Goal: Use online tool/utility

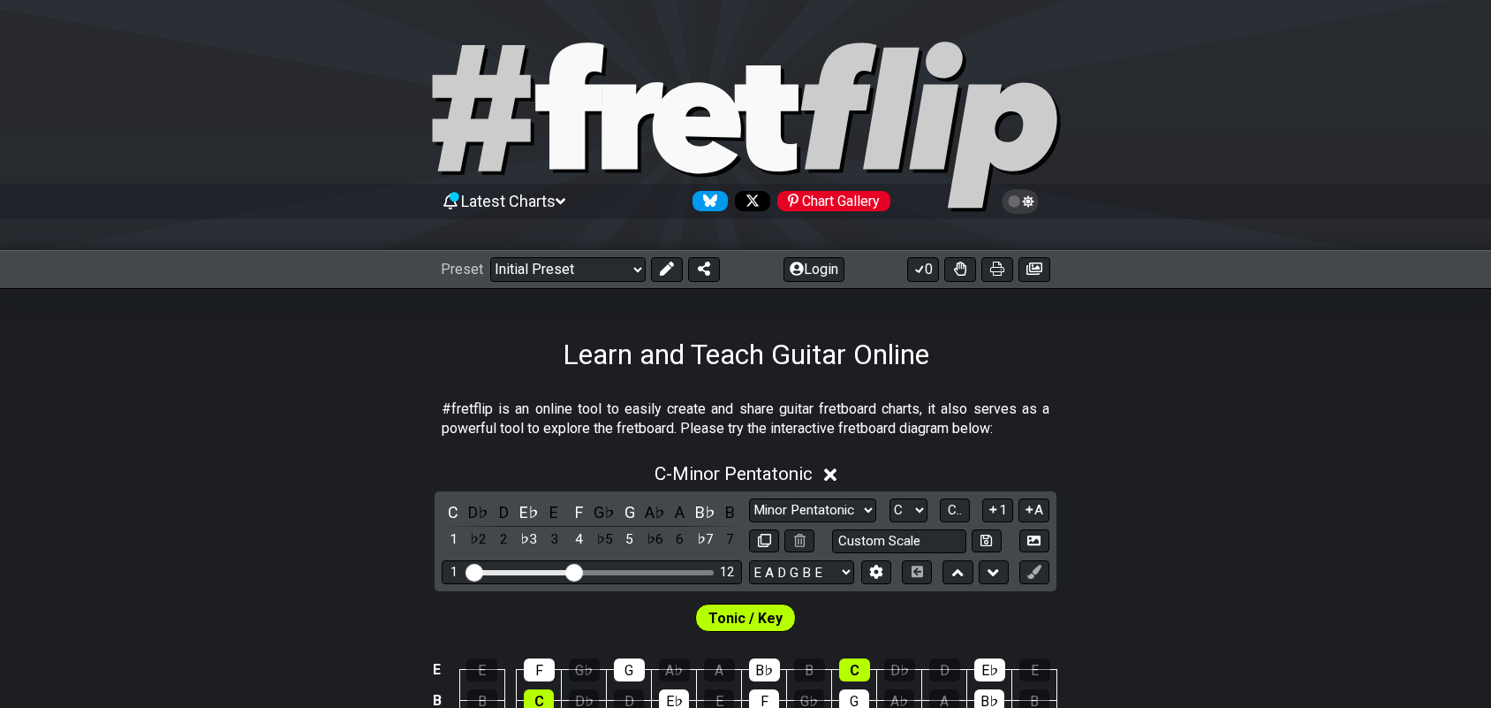
scroll to position [221, 0]
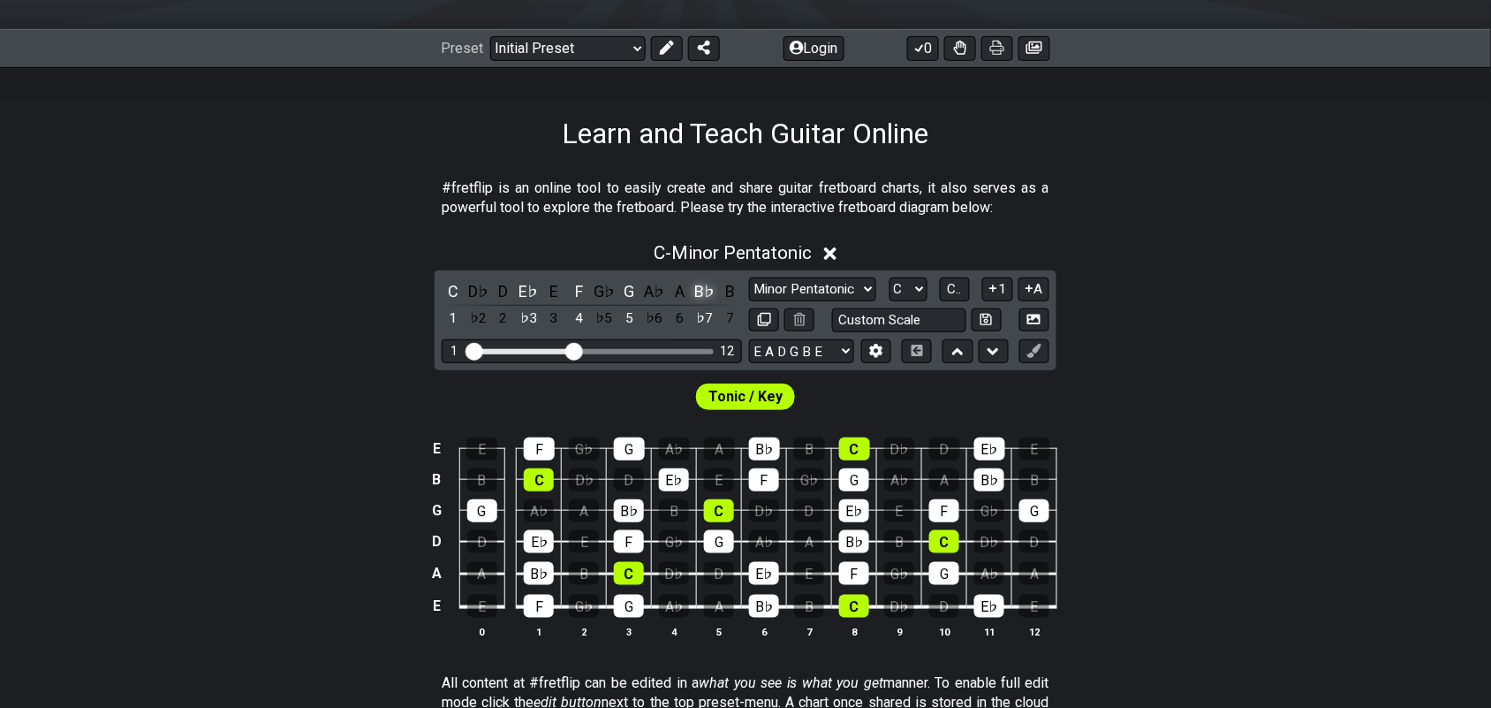
click at [702, 289] on div "B♭" at bounding box center [704, 291] width 23 height 24
click at [628, 288] on div "G" at bounding box center [629, 291] width 23 height 24
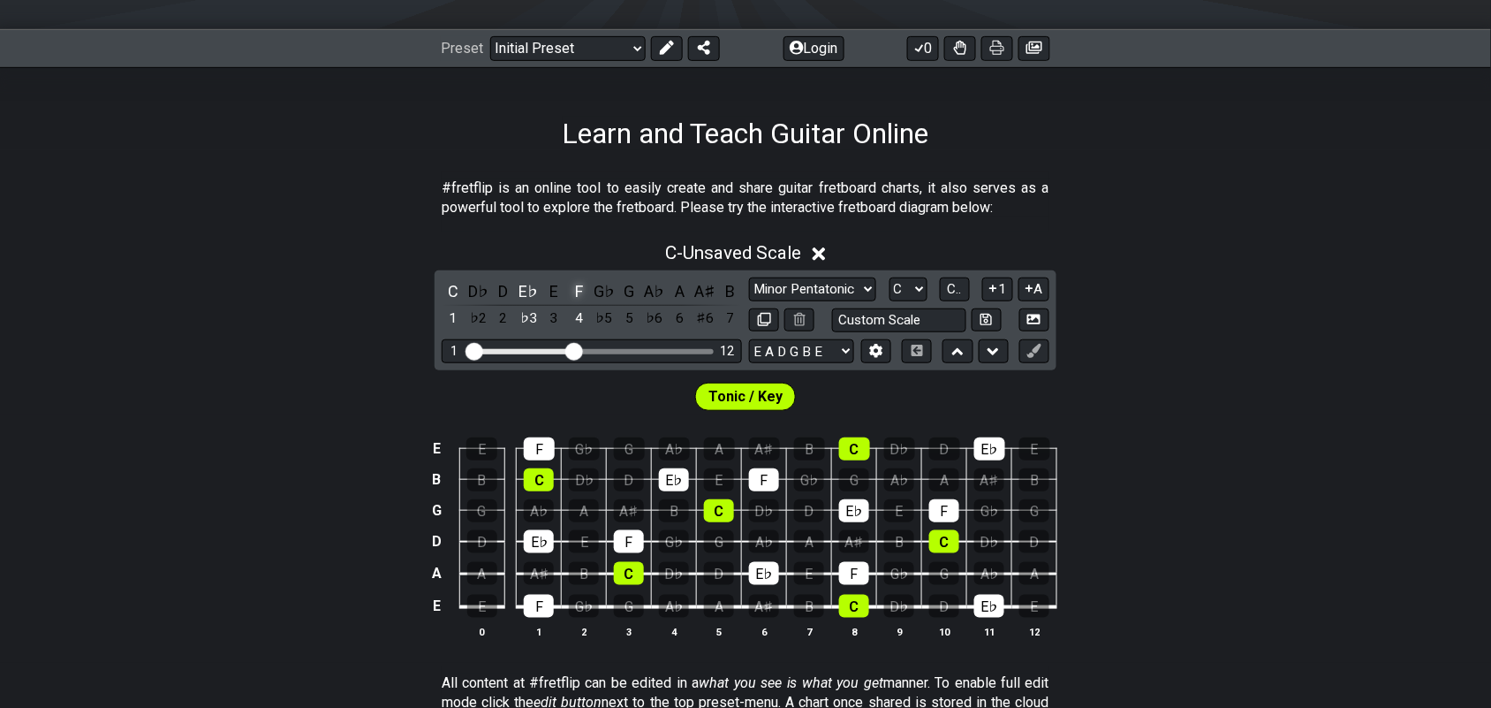
click at [576, 294] on div "F" at bounding box center [579, 291] width 23 height 24
click at [530, 292] on div "E♭" at bounding box center [529, 291] width 23 height 24
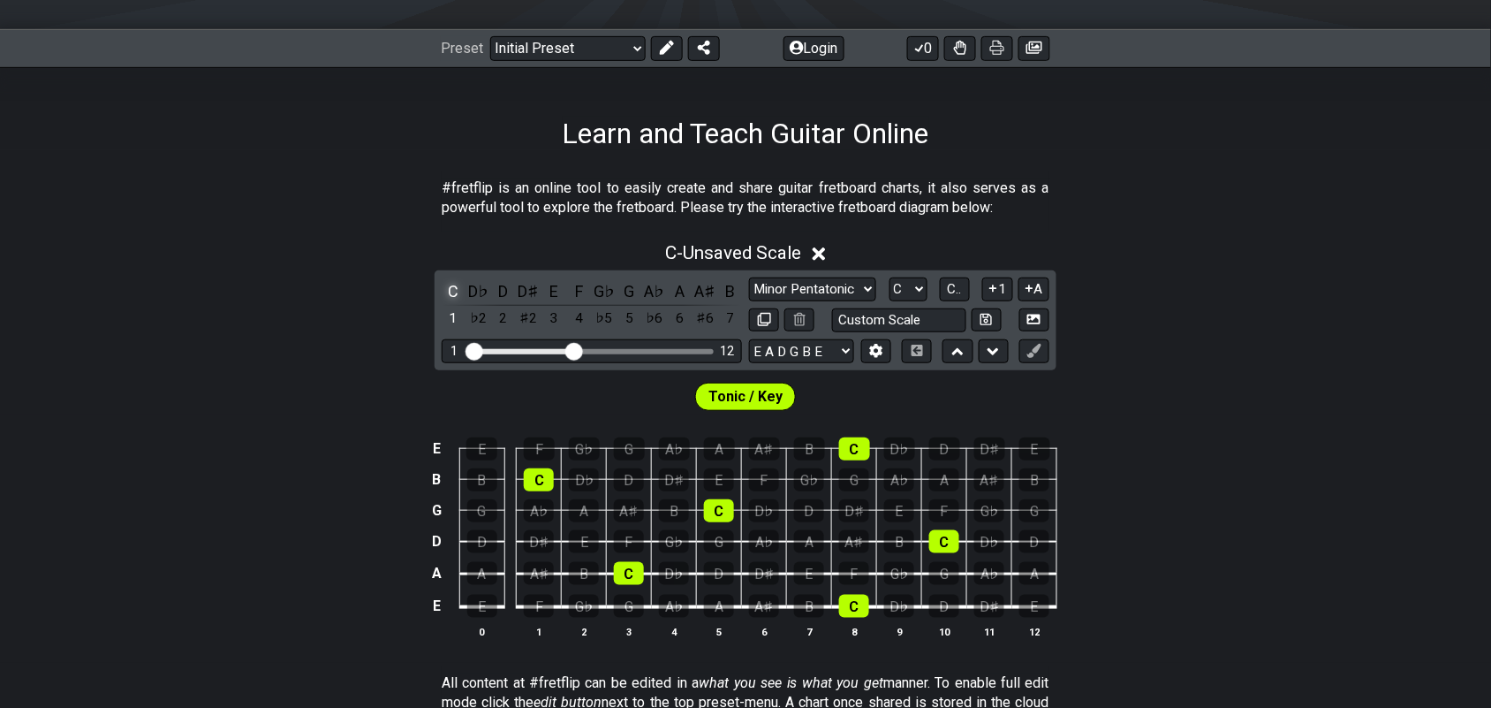
click at [456, 285] on div "C" at bounding box center [453, 291] width 23 height 24
click at [665, 46] on icon at bounding box center [667, 48] width 14 height 14
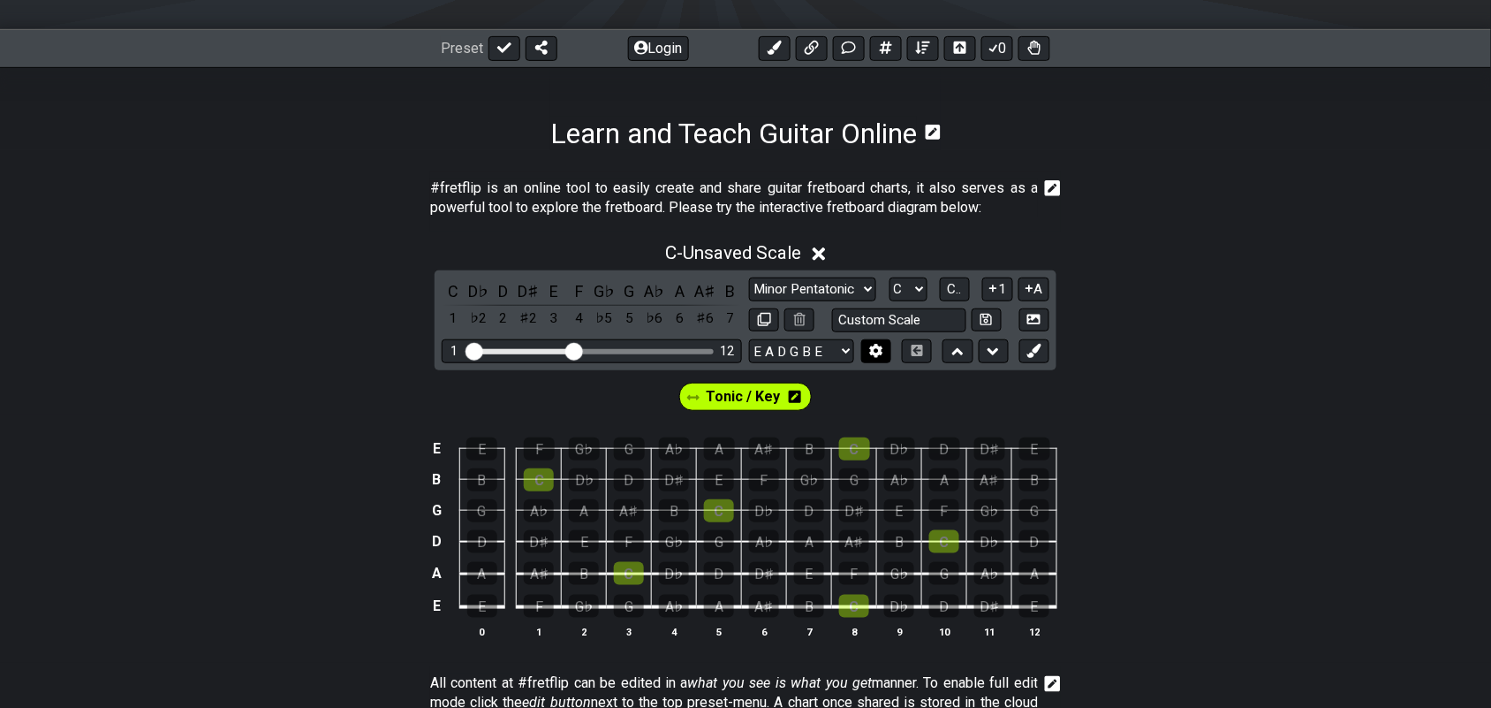
click at [875, 351] on icon at bounding box center [875, 350] width 13 height 13
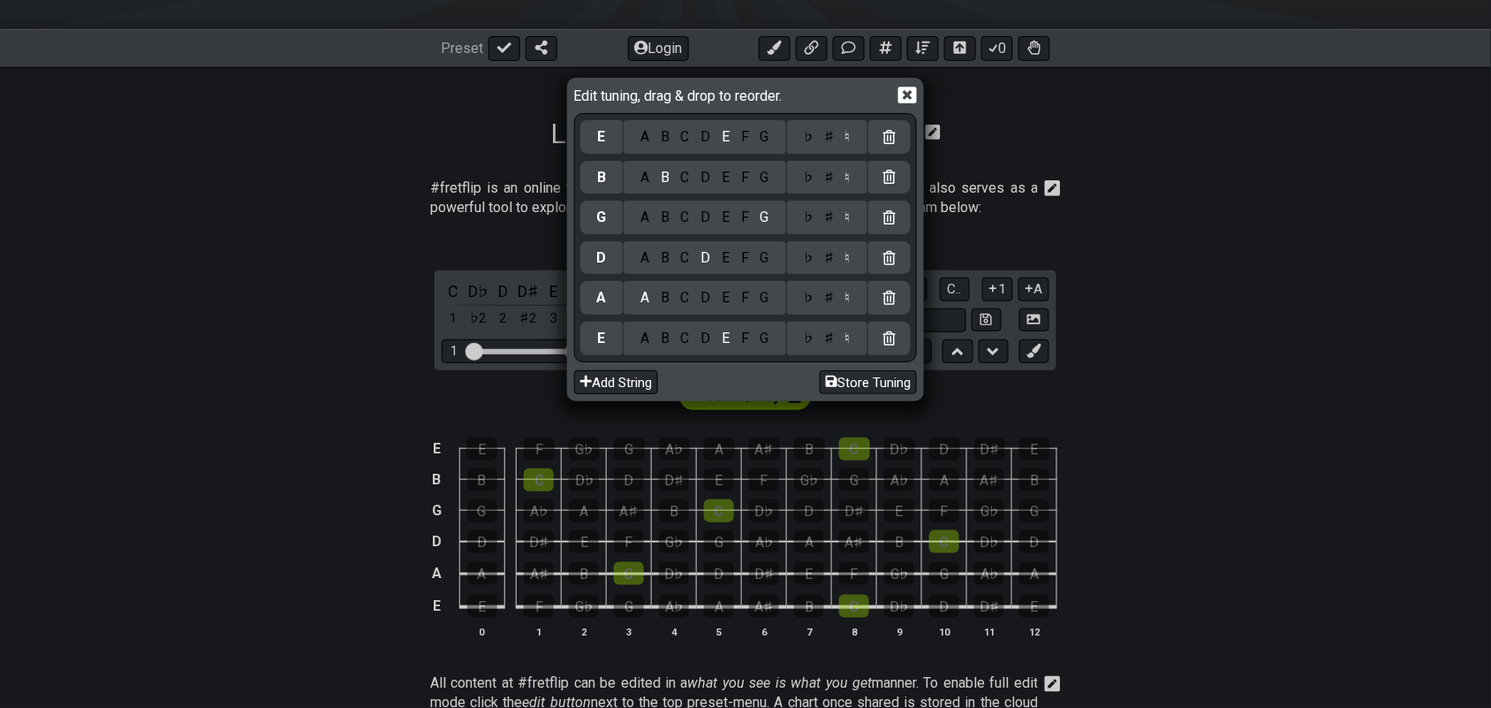
click at [892, 334] on icon at bounding box center [889, 338] width 12 height 14
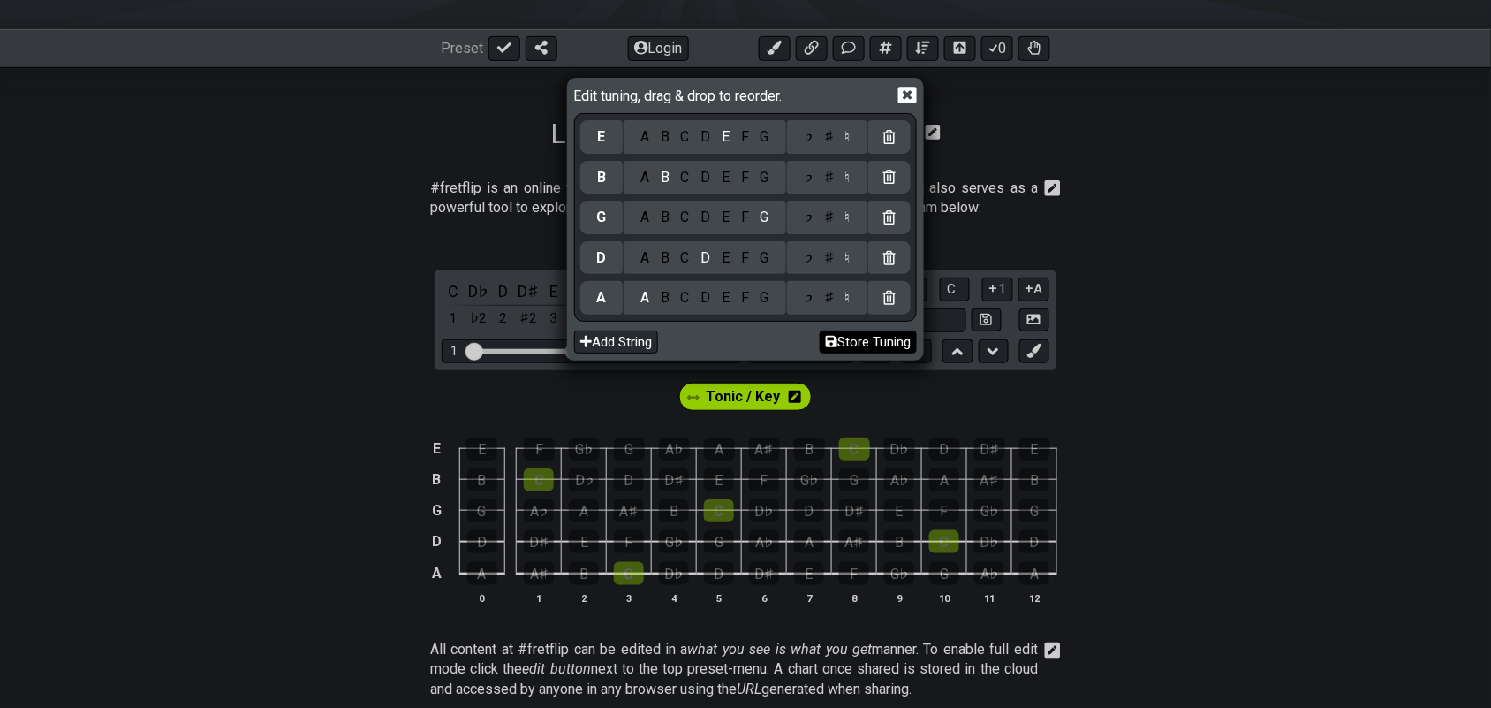
click at [893, 300] on icon at bounding box center [889, 298] width 12 height 14
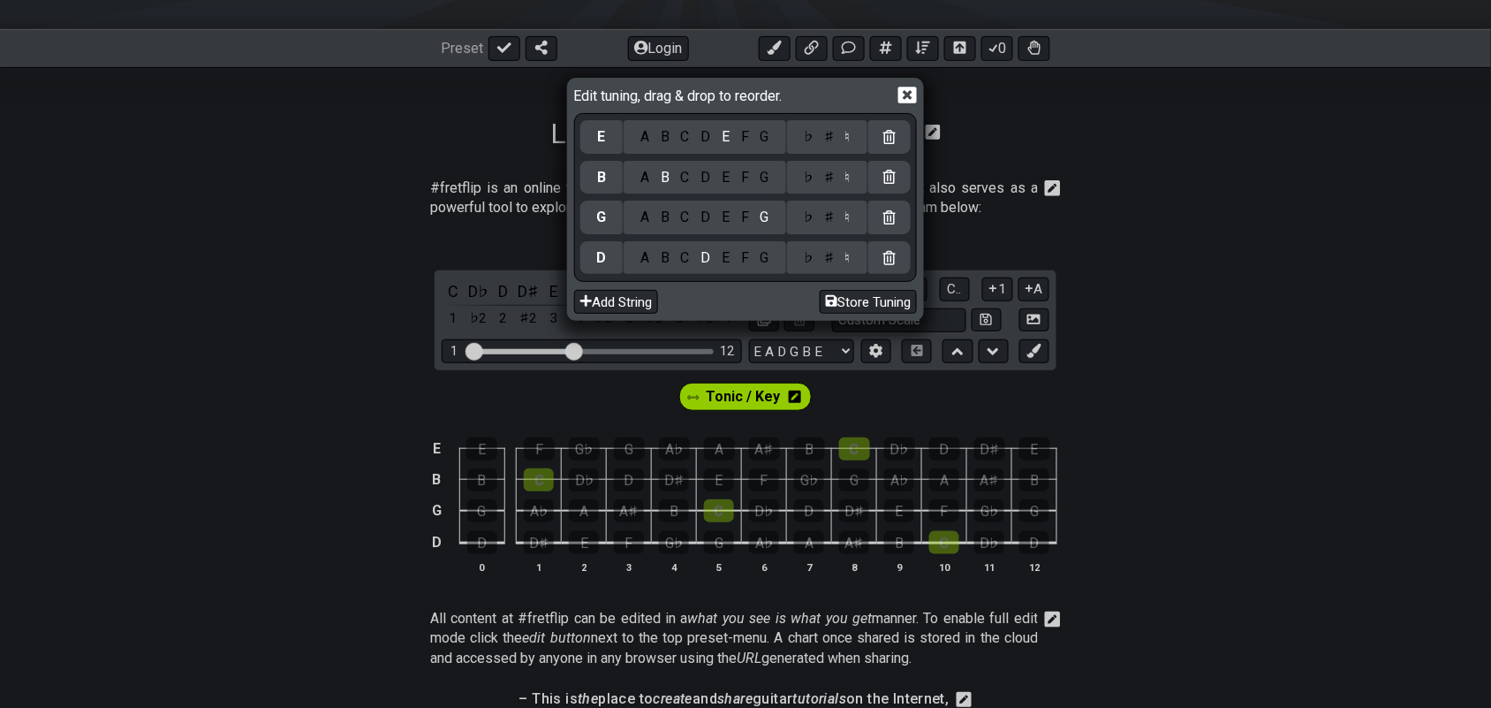
click at [890, 261] on icon at bounding box center [889, 258] width 12 height 14
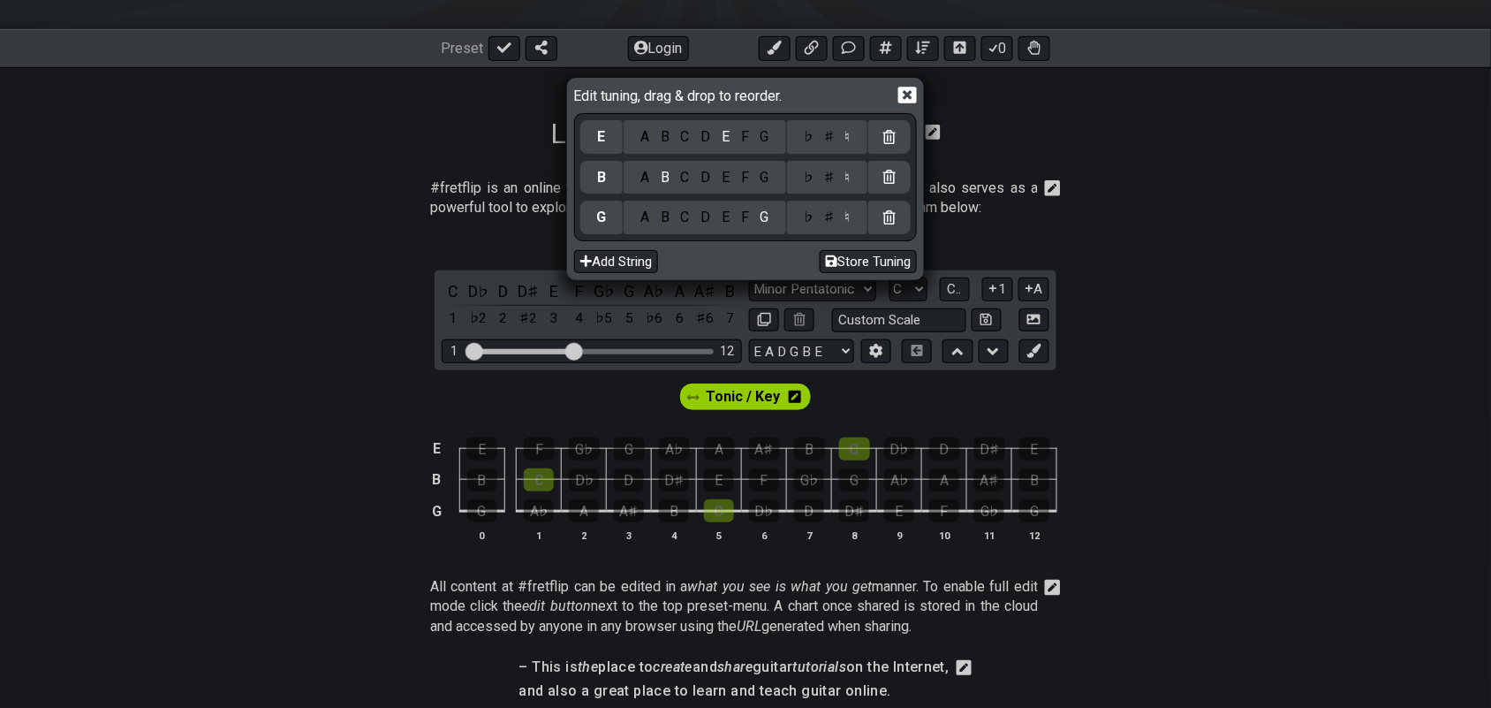
click at [895, 214] on icon at bounding box center [889, 217] width 12 height 14
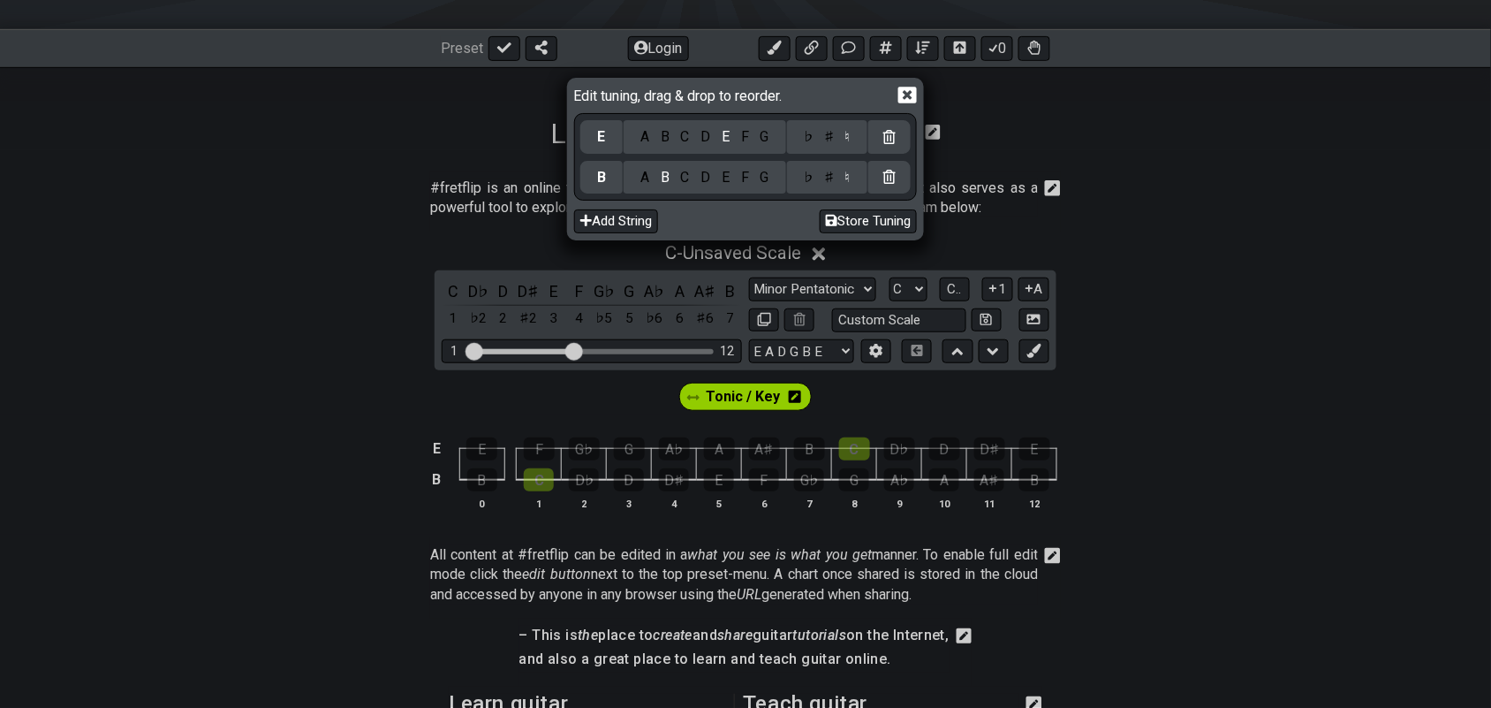
click at [888, 174] on icon at bounding box center [889, 177] width 12 height 14
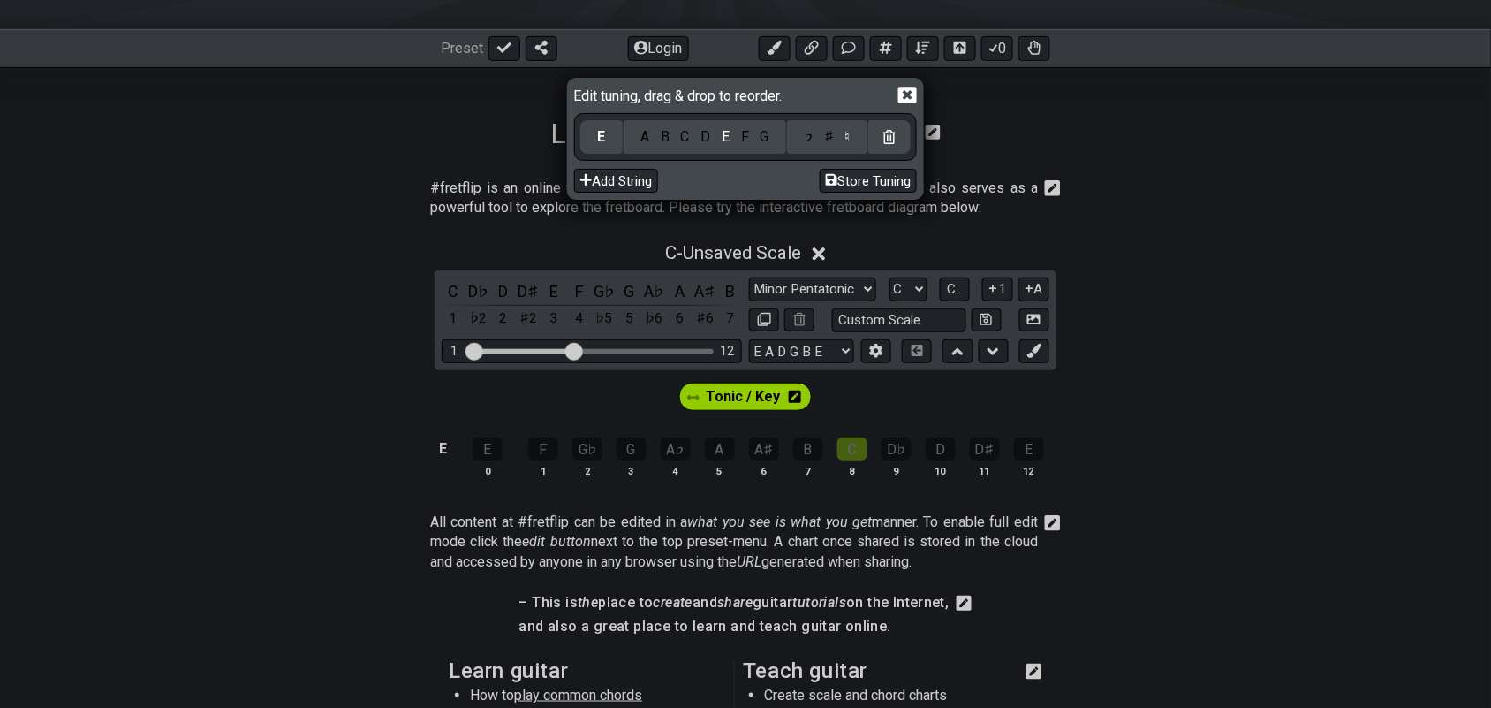
click at [910, 102] on icon at bounding box center [907, 95] width 19 height 19
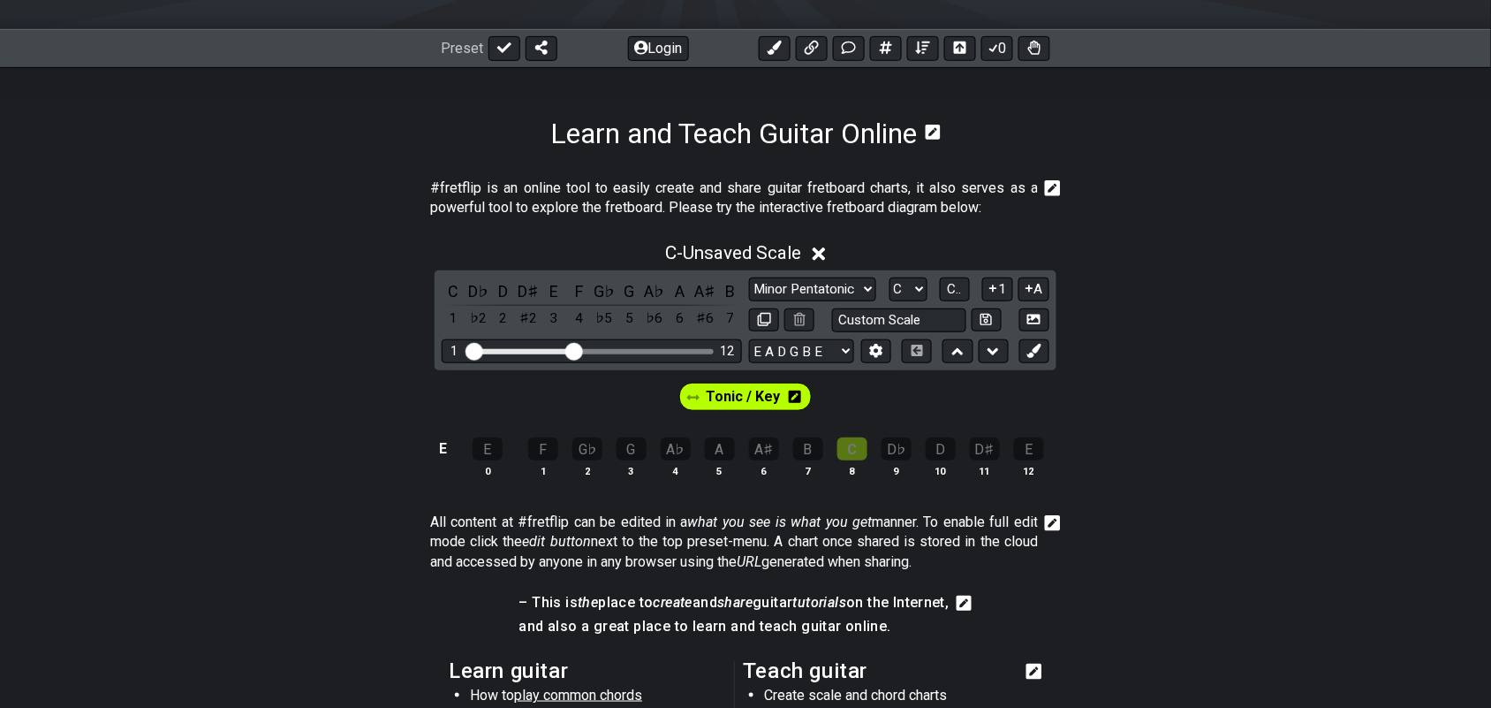
click at [795, 398] on icon at bounding box center [795, 396] width 12 height 12
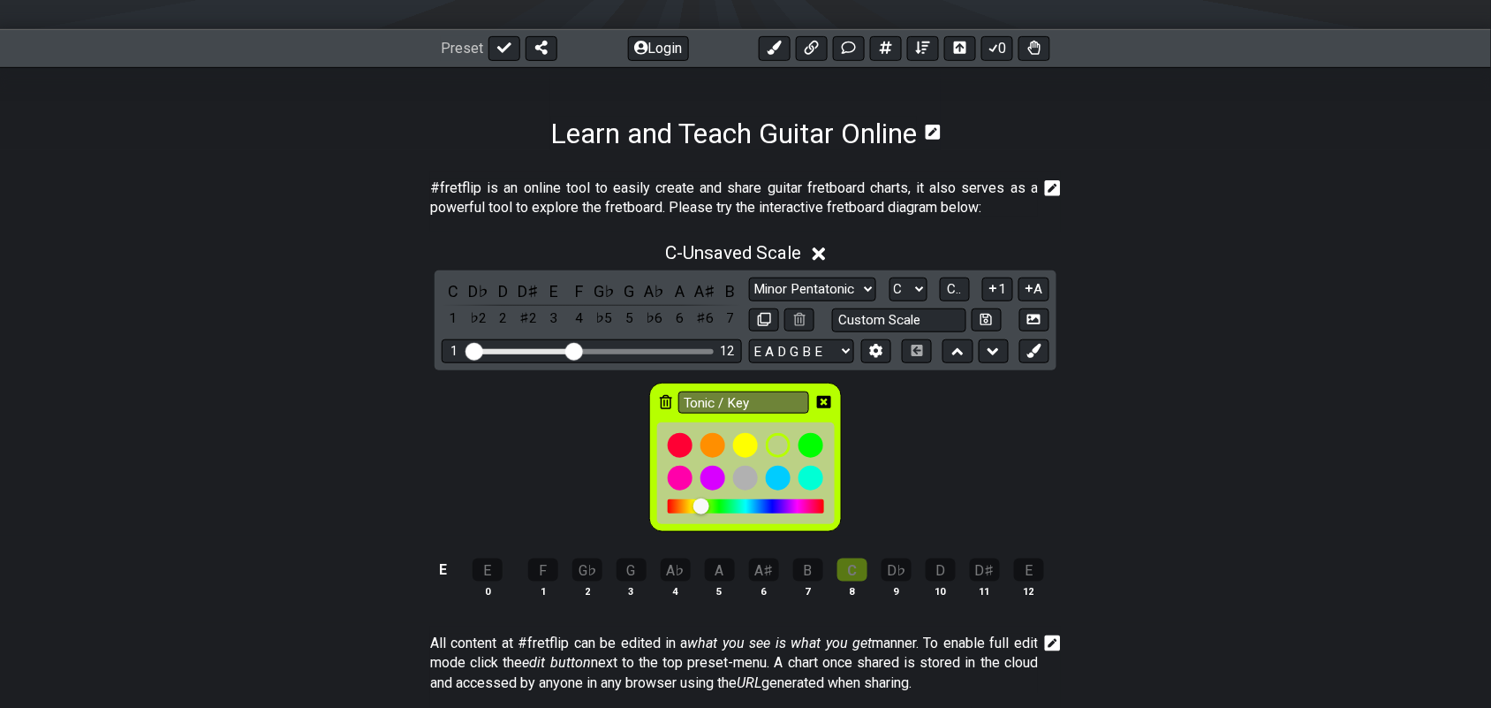
click at [668, 400] on icon at bounding box center [666, 402] width 12 height 14
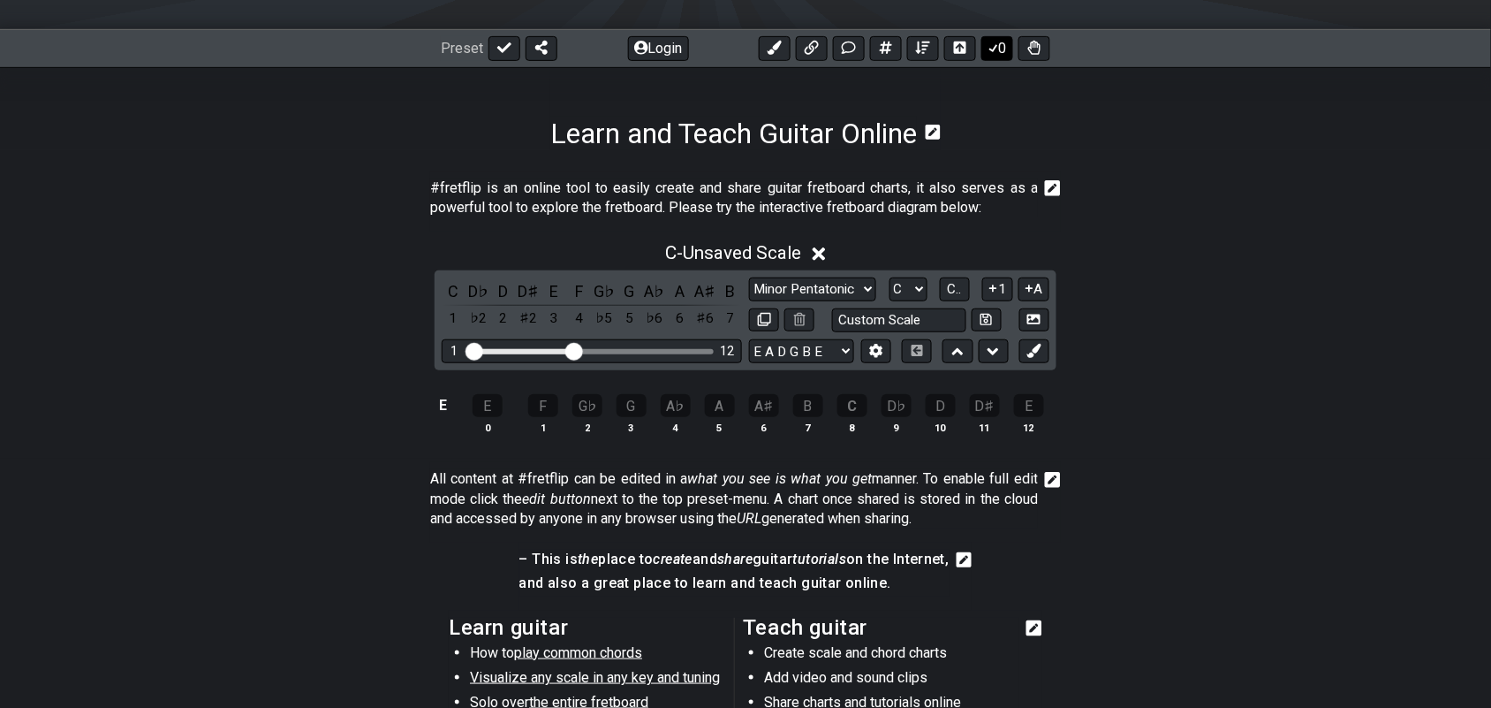
click at [999, 55] on button "0" at bounding box center [997, 48] width 32 height 25
click at [524, 411] on div "F" at bounding box center [515, 405] width 30 height 23
click at [563, 413] on div "G♭" at bounding box center [559, 405] width 30 height 23
click at [610, 408] on div "G" at bounding box center [603, 405] width 30 height 23
click at [698, 411] on div "A" at bounding box center [692, 405] width 30 height 23
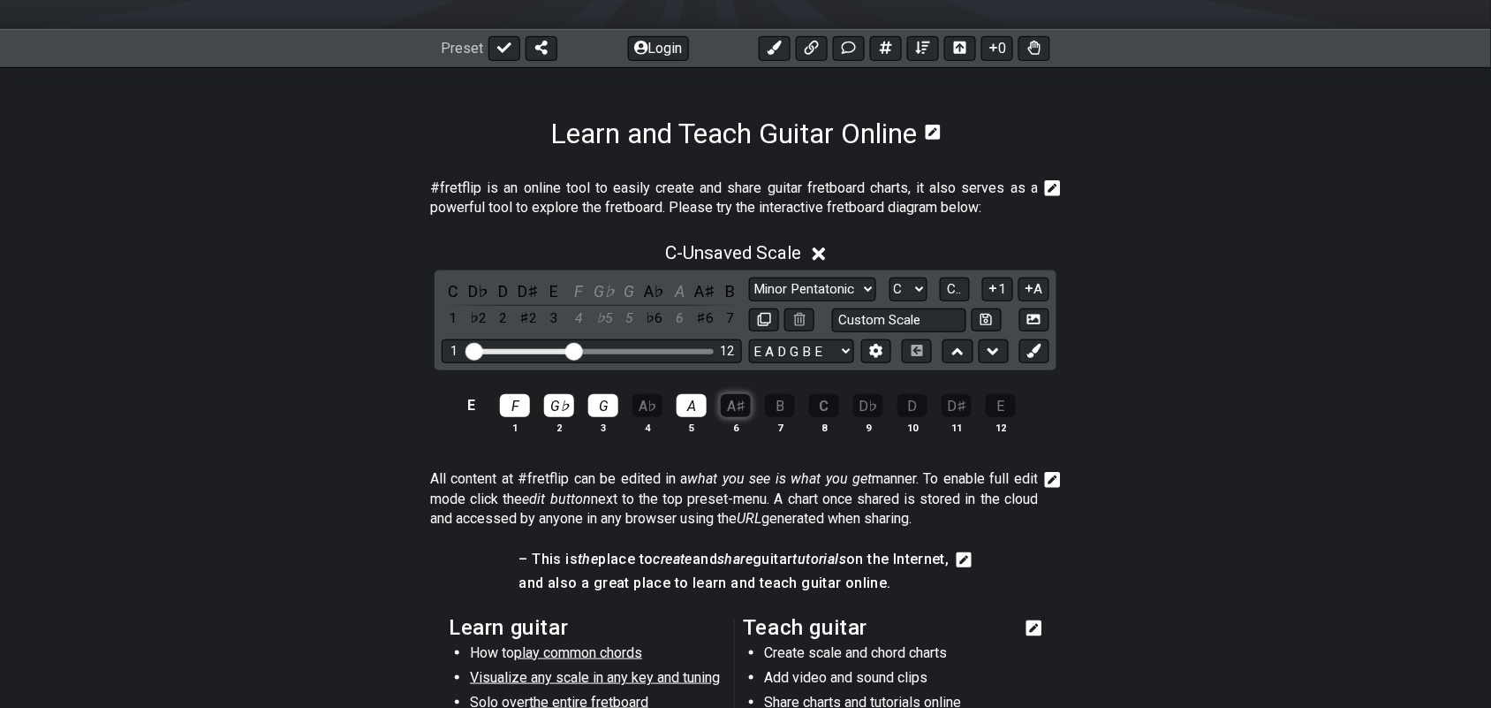
click at [736, 402] on div "A♯" at bounding box center [736, 405] width 30 height 23
click at [828, 412] on div "C" at bounding box center [824, 405] width 30 height 23
click at [872, 412] on div "D♭" at bounding box center [868, 405] width 30 height 23
drag, startPoint x: 871, startPoint y: 411, endPoint x: 858, endPoint y: 409, distance: 13.4
click at [870, 411] on div "D♭" at bounding box center [868, 405] width 30 height 23
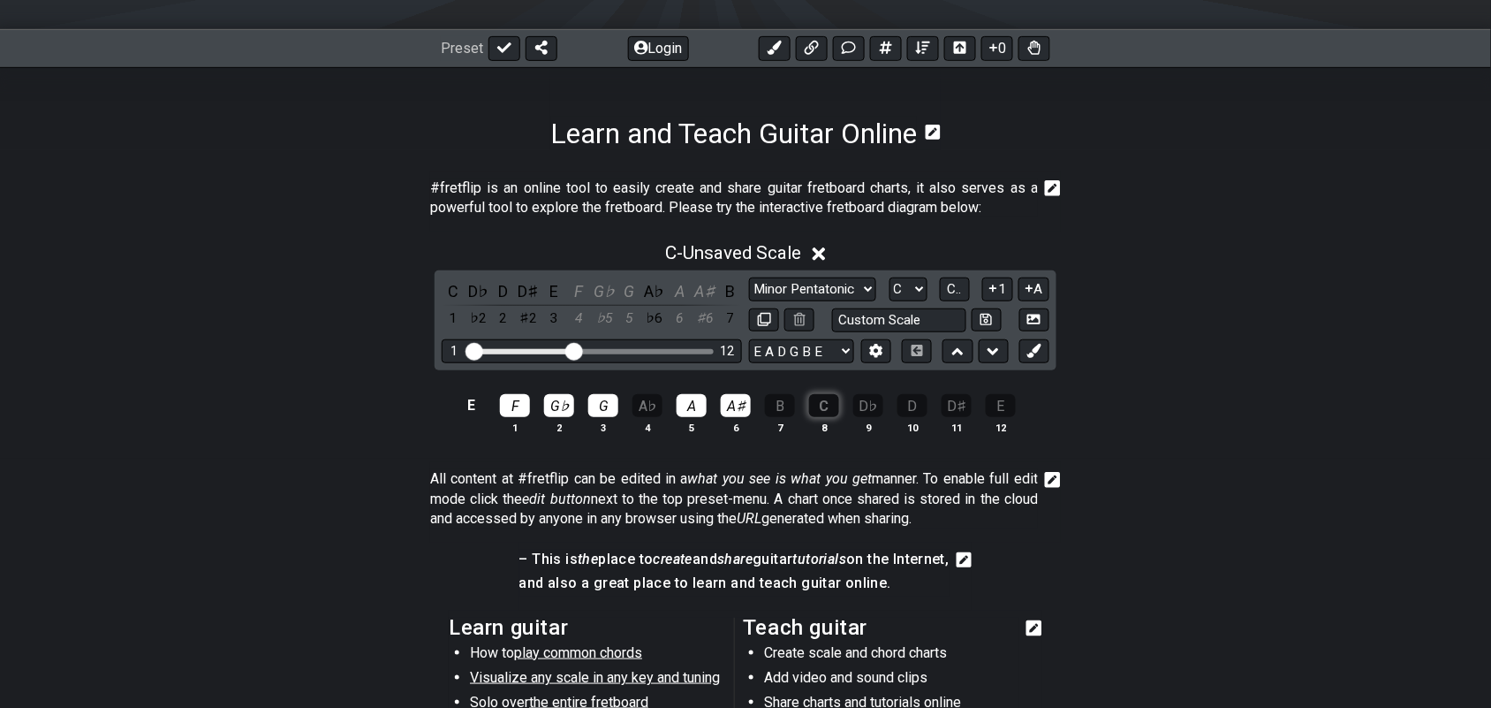
click at [826, 407] on div "C" at bounding box center [824, 405] width 30 height 23
click at [783, 411] on div "B" at bounding box center [780, 405] width 30 height 23
click at [823, 411] on div "C" at bounding box center [824, 405] width 30 height 23
click at [655, 406] on div "A♭" at bounding box center [648, 405] width 30 height 23
click at [691, 409] on div "A" at bounding box center [692, 405] width 30 height 23
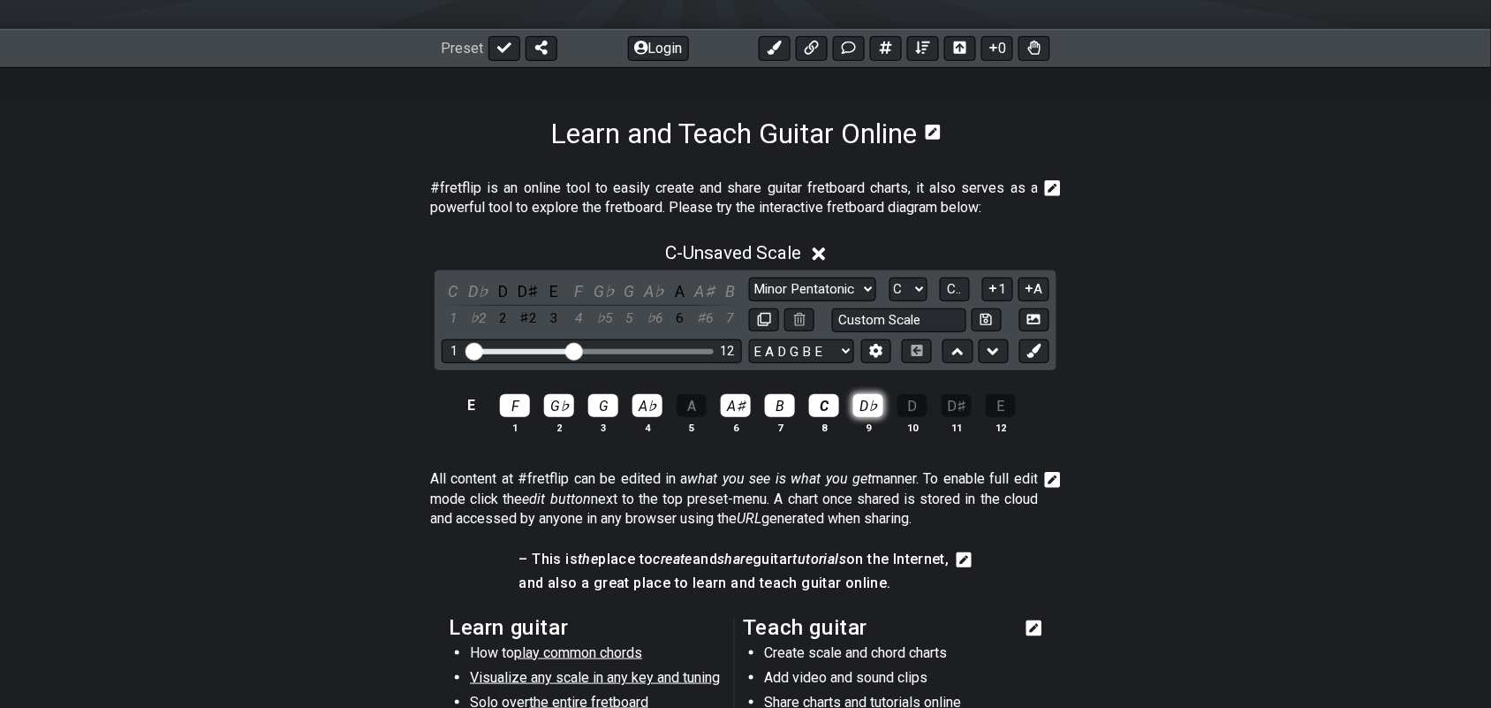
click at [872, 403] on div "D♭" at bounding box center [868, 405] width 30 height 23
click at [871, 408] on div "D♭" at bounding box center [868, 405] width 30 height 23
click at [822, 409] on div "C" at bounding box center [824, 405] width 30 height 23
click at [780, 413] on div "B" at bounding box center [780, 405] width 30 height 23
click at [740, 411] on div "A♯" at bounding box center [736, 405] width 30 height 23
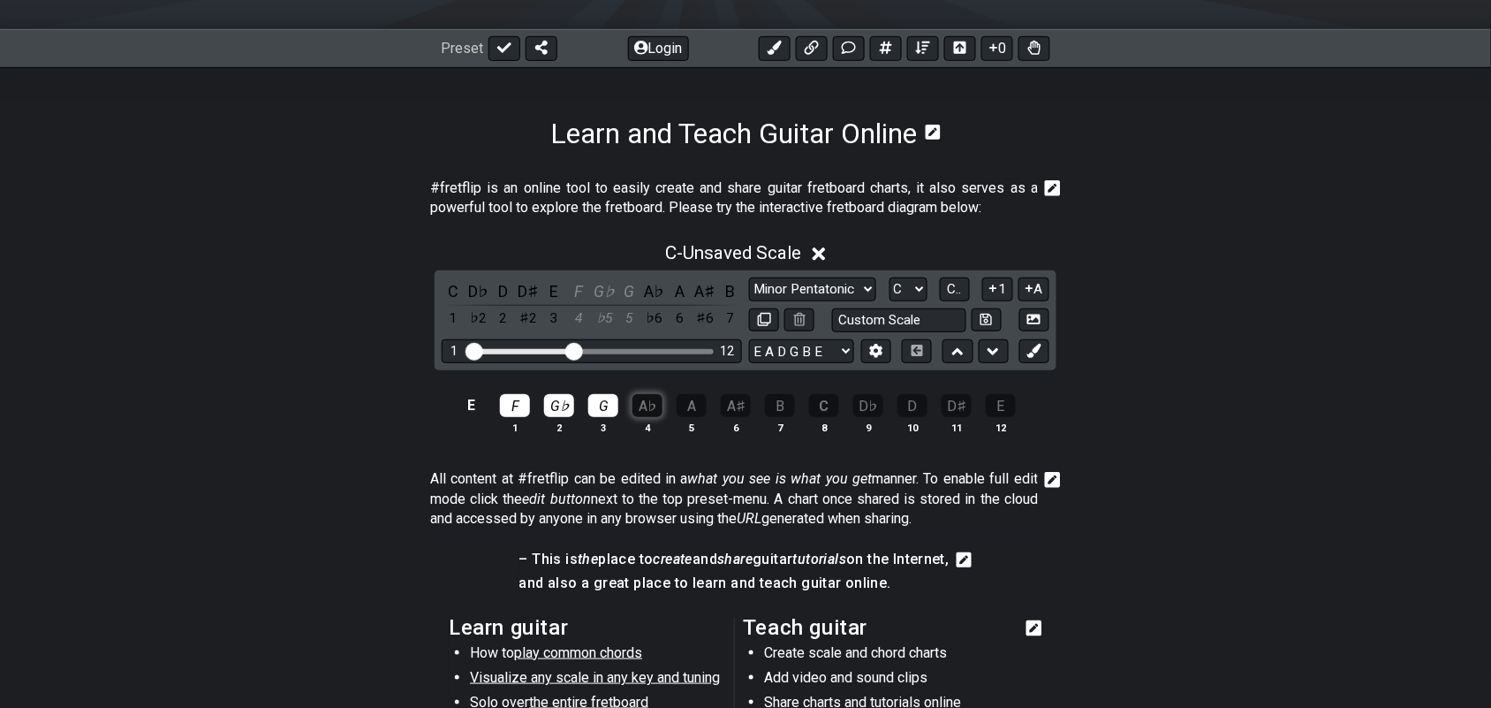
click at [637, 413] on div "A♭" at bounding box center [648, 405] width 30 height 23
click at [742, 412] on div "A♯" at bounding box center [736, 405] width 30 height 23
click at [777, 412] on div "B" at bounding box center [780, 405] width 30 height 23
drag, startPoint x: 873, startPoint y: 411, endPoint x: 901, endPoint y: 411, distance: 28.3
click at [875, 411] on div "D♭" at bounding box center [868, 405] width 30 height 23
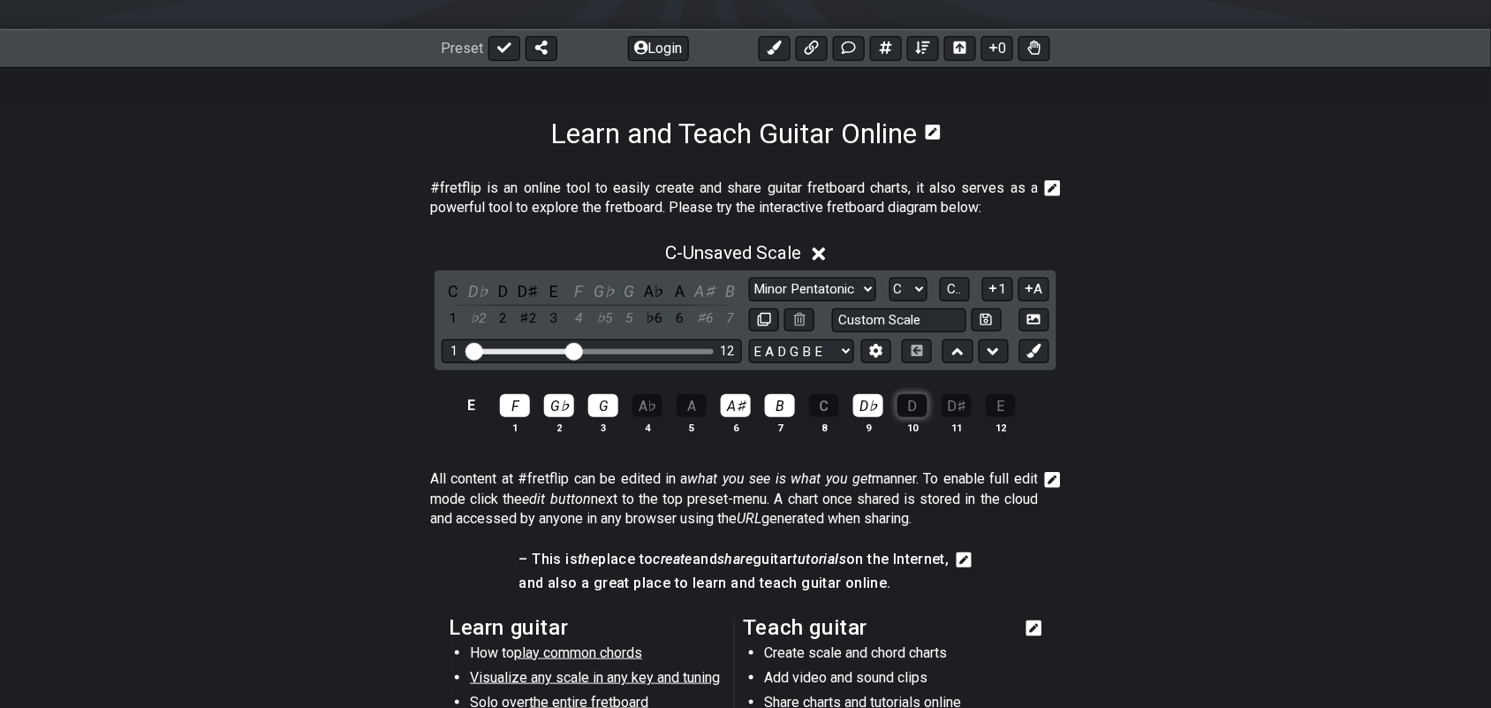
click at [911, 408] on div "D" at bounding box center [913, 405] width 30 height 23
drag, startPoint x: 996, startPoint y: 408, endPoint x: 958, endPoint y: 448, distance: 55.0
click at [996, 409] on div "E" at bounding box center [1001, 405] width 30 height 23
click at [610, 405] on div "G" at bounding box center [603, 405] width 30 height 23
click at [680, 407] on div "A" at bounding box center [692, 405] width 30 height 23
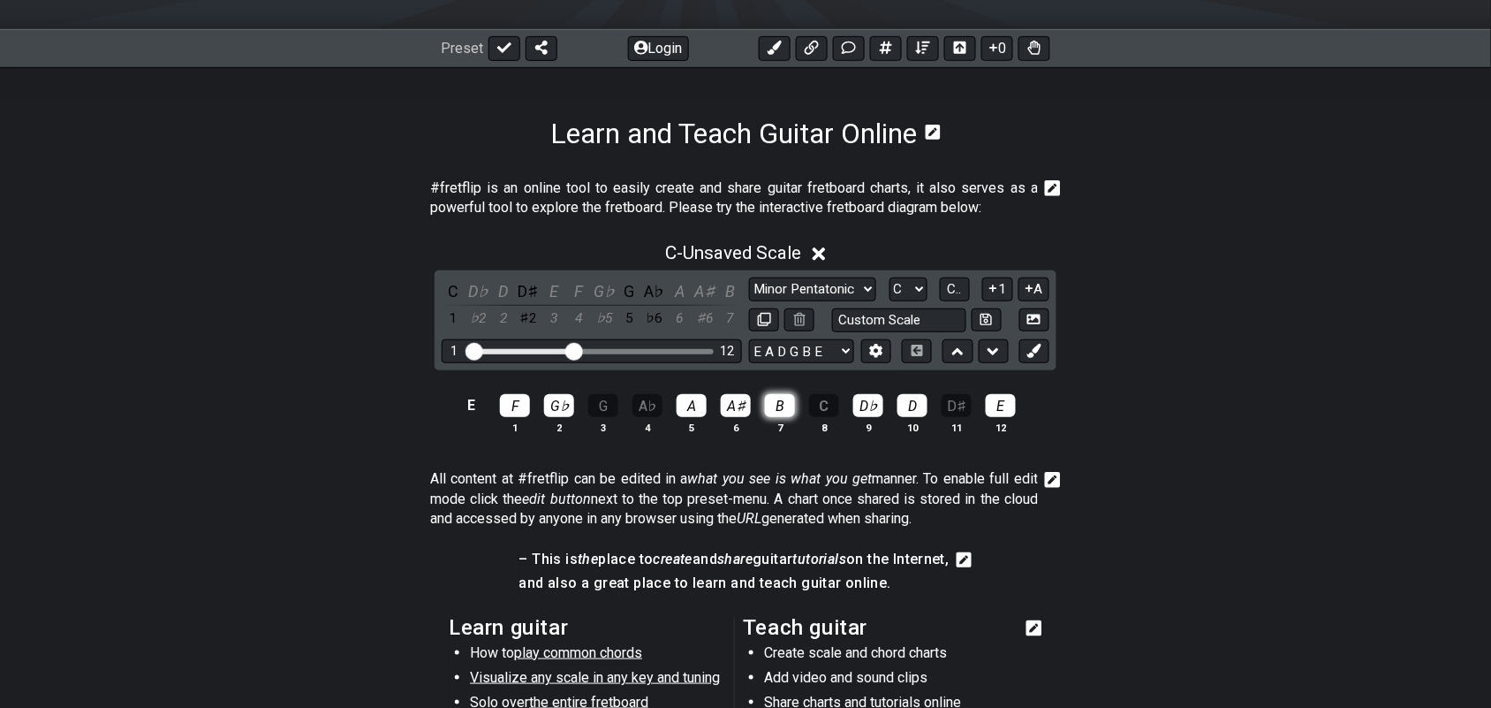
click at [778, 409] on div "B" at bounding box center [780, 405] width 30 height 23
click at [999, 413] on div "E" at bounding box center [1001, 405] width 30 height 23
click at [643, 403] on div "A♭" at bounding box center [648, 405] width 30 height 23
click at [735, 413] on div "A♯" at bounding box center [736, 405] width 30 height 23
drag, startPoint x: 774, startPoint y: 406, endPoint x: 788, endPoint y: 406, distance: 14.1
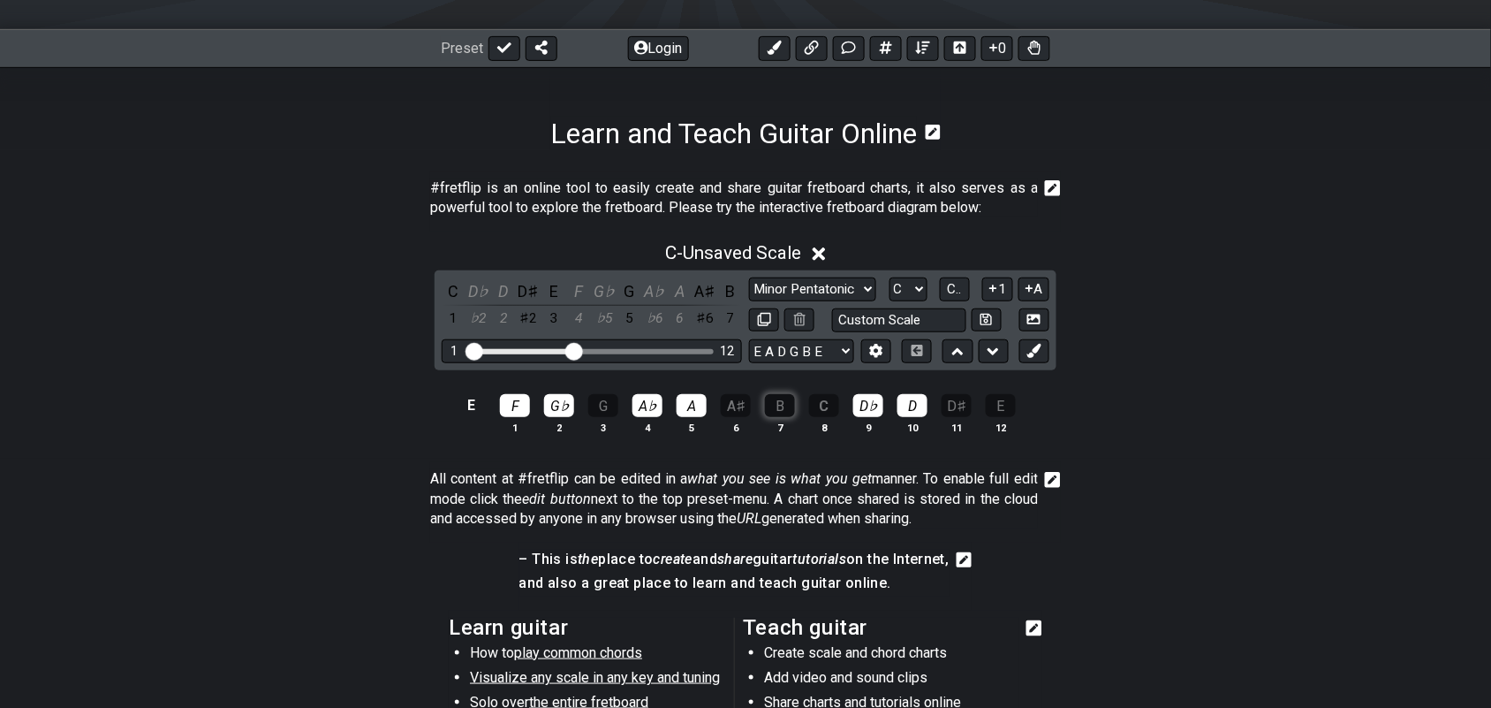
click at [777, 406] on div "B" at bounding box center [780, 405] width 30 height 23
click at [824, 407] on div "C" at bounding box center [824, 405] width 30 height 23
click at [870, 406] on div "D♭" at bounding box center [868, 405] width 30 height 23
click at [943, 416] on div "D♯" at bounding box center [957, 405] width 30 height 23
click at [700, 406] on div "A" at bounding box center [692, 405] width 30 height 23
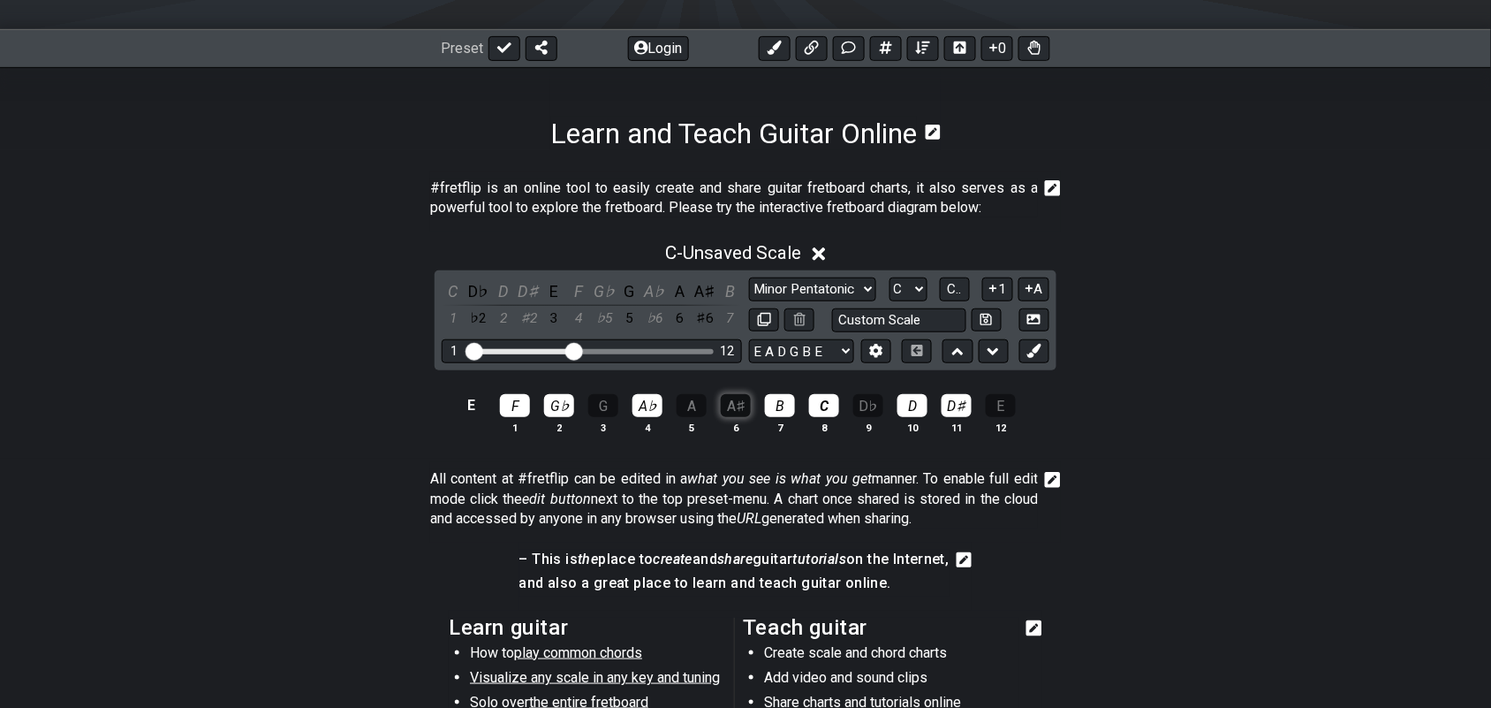
click at [740, 405] on div "A♯" at bounding box center [736, 405] width 30 height 23
drag, startPoint x: 824, startPoint y: 413, endPoint x: 837, endPoint y: 408, distance: 13.5
click at [824, 412] on div "C" at bounding box center [824, 405] width 30 height 23
click at [875, 408] on div "D♭" at bounding box center [868, 405] width 30 height 23
click at [915, 406] on div "D" at bounding box center [913, 405] width 30 height 23
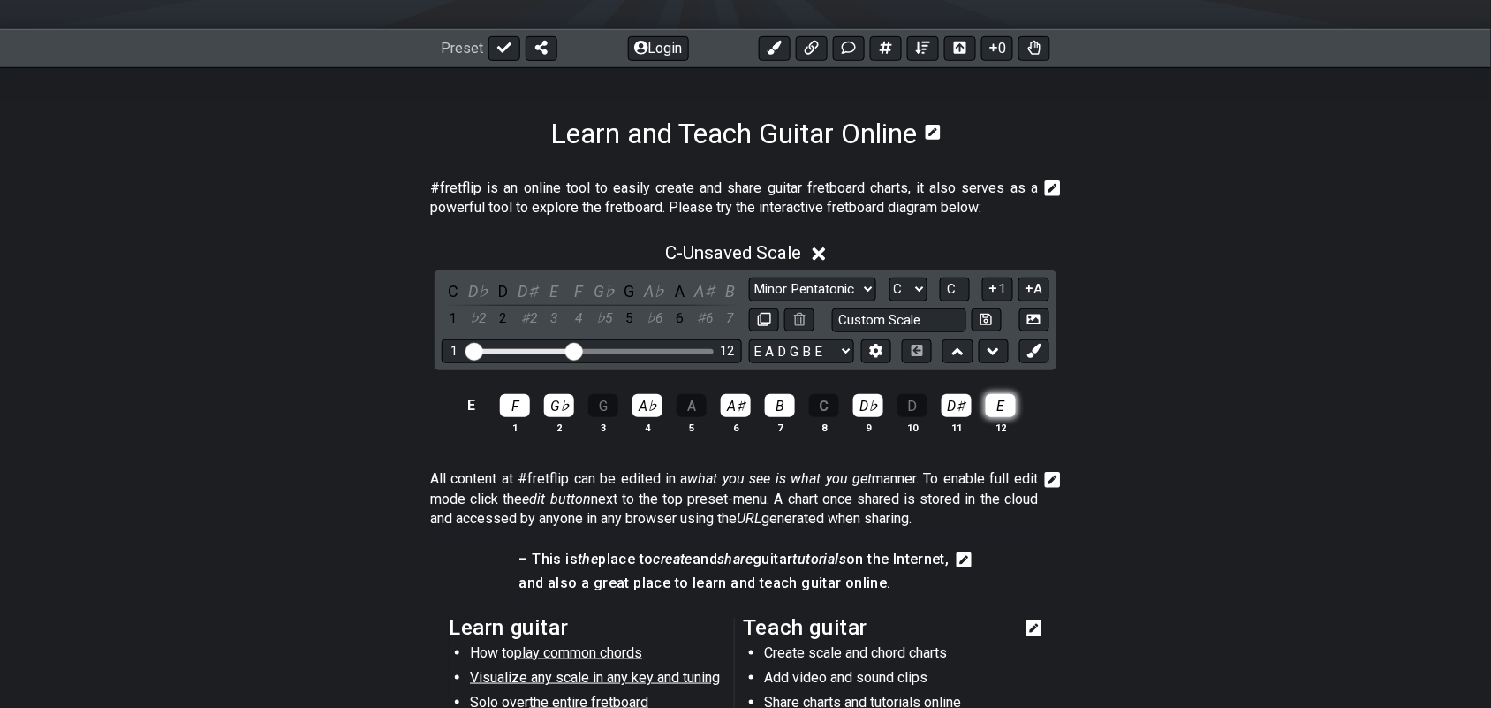
drag, startPoint x: 1001, startPoint y: 406, endPoint x: 989, endPoint y: 406, distance: 11.5
click at [998, 406] on div "E" at bounding box center [1001, 405] width 30 height 23
click at [562, 404] on div "G♭" at bounding box center [559, 405] width 30 height 23
click at [564, 406] on div "G♭" at bounding box center [559, 405] width 30 height 23
click at [782, 411] on div "B" at bounding box center [780, 405] width 30 height 23
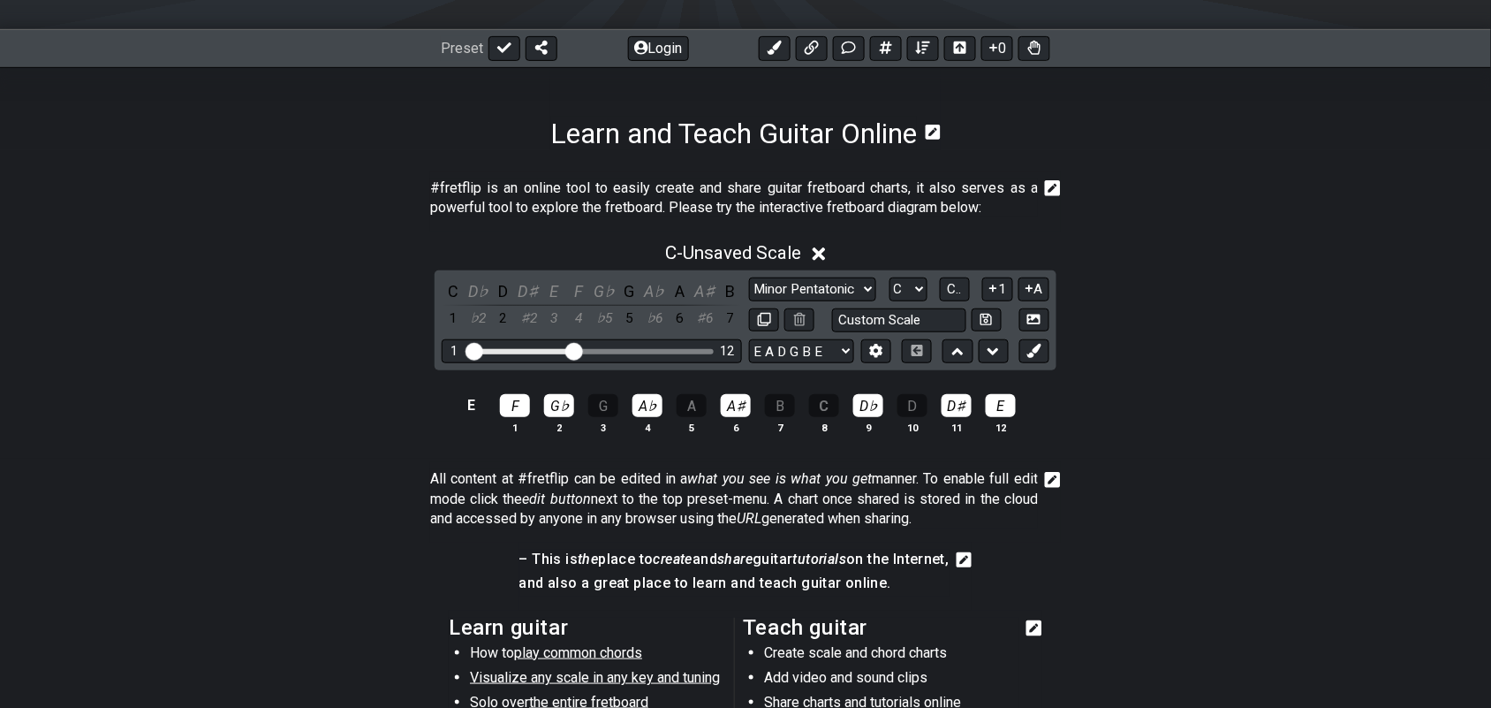
drag, startPoint x: 828, startPoint y: 406, endPoint x: 841, endPoint y: 407, distance: 13.3
click at [829, 407] on div "C" at bounding box center [824, 405] width 30 height 23
drag, startPoint x: 875, startPoint y: 399, endPoint x: 893, endPoint y: 399, distance: 18.6
click at [880, 399] on div "D♭" at bounding box center [868, 405] width 30 height 23
click at [919, 406] on div "D" at bounding box center [913, 405] width 30 height 23
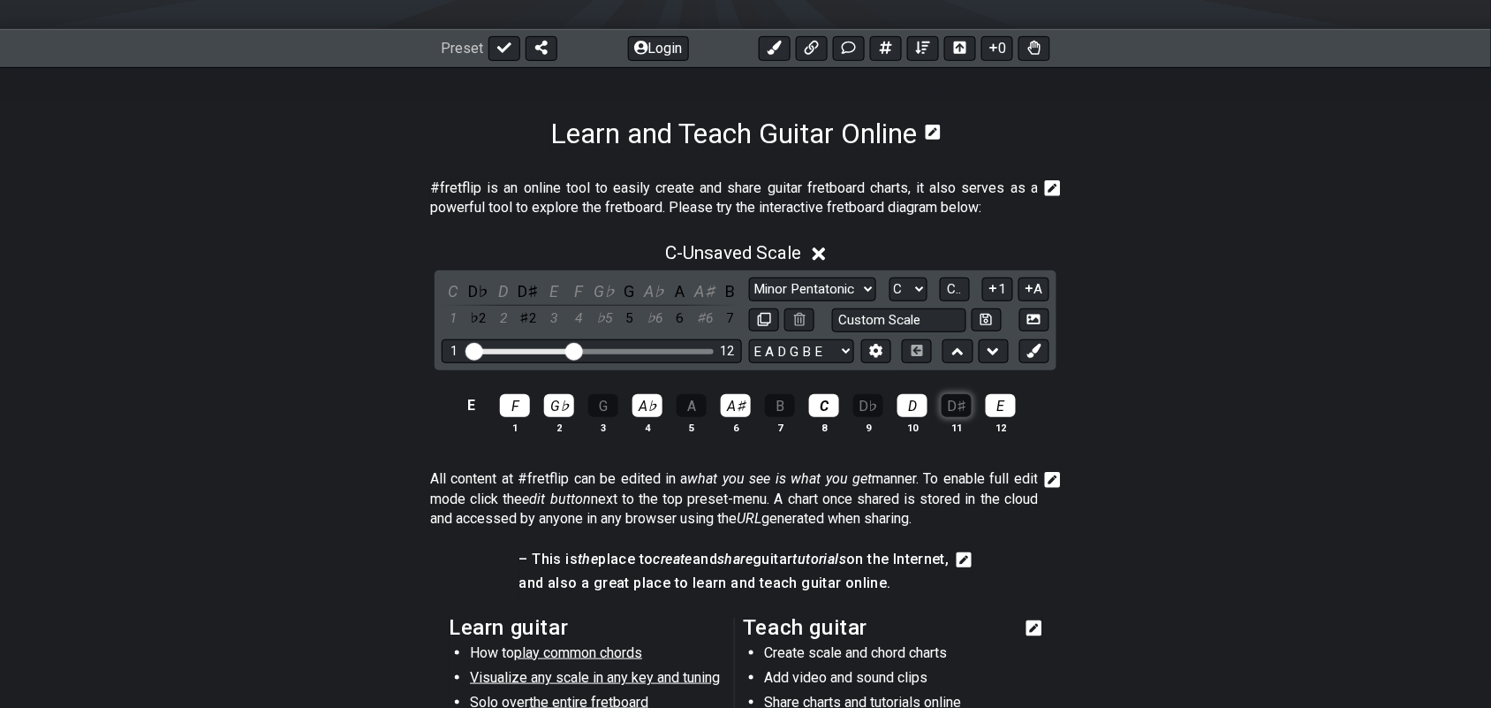
click at [963, 405] on div "D♯" at bounding box center [957, 405] width 30 height 23
click at [1007, 404] on div "E" at bounding box center [1001, 405] width 30 height 23
click at [959, 411] on div "D♯" at bounding box center [957, 405] width 30 height 23
click at [693, 408] on div "A" at bounding box center [692, 405] width 30 height 23
click at [747, 412] on div "A♯" at bounding box center [736, 405] width 30 height 23
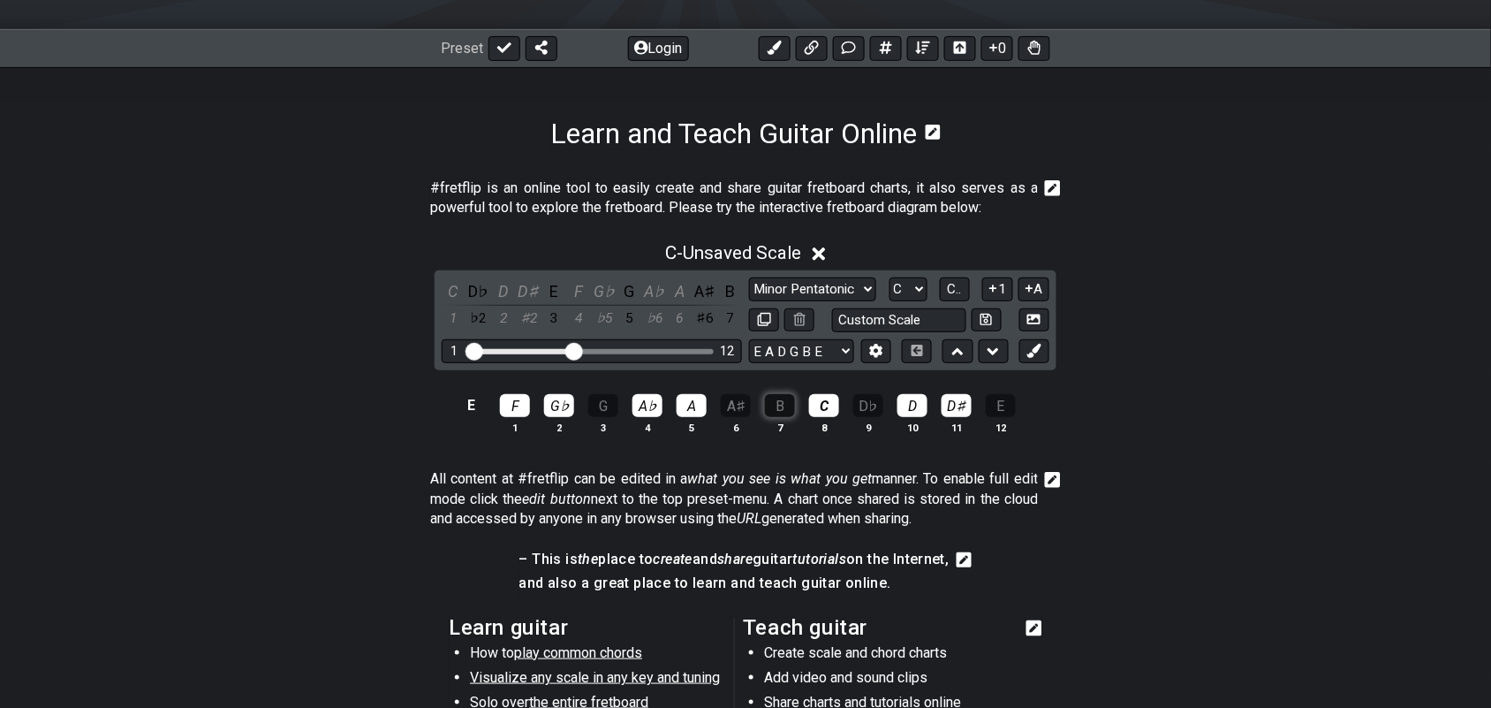
click at [778, 408] on div "B" at bounding box center [780, 405] width 30 height 23
drag, startPoint x: 827, startPoint y: 413, endPoint x: 863, endPoint y: 406, distance: 36.7
click at [831, 412] on div "C" at bounding box center [824, 405] width 30 height 23
drag, startPoint x: 866, startPoint y: 406, endPoint x: 890, endPoint y: 406, distance: 23.9
click at [867, 406] on div "D♭" at bounding box center [868, 405] width 30 height 23
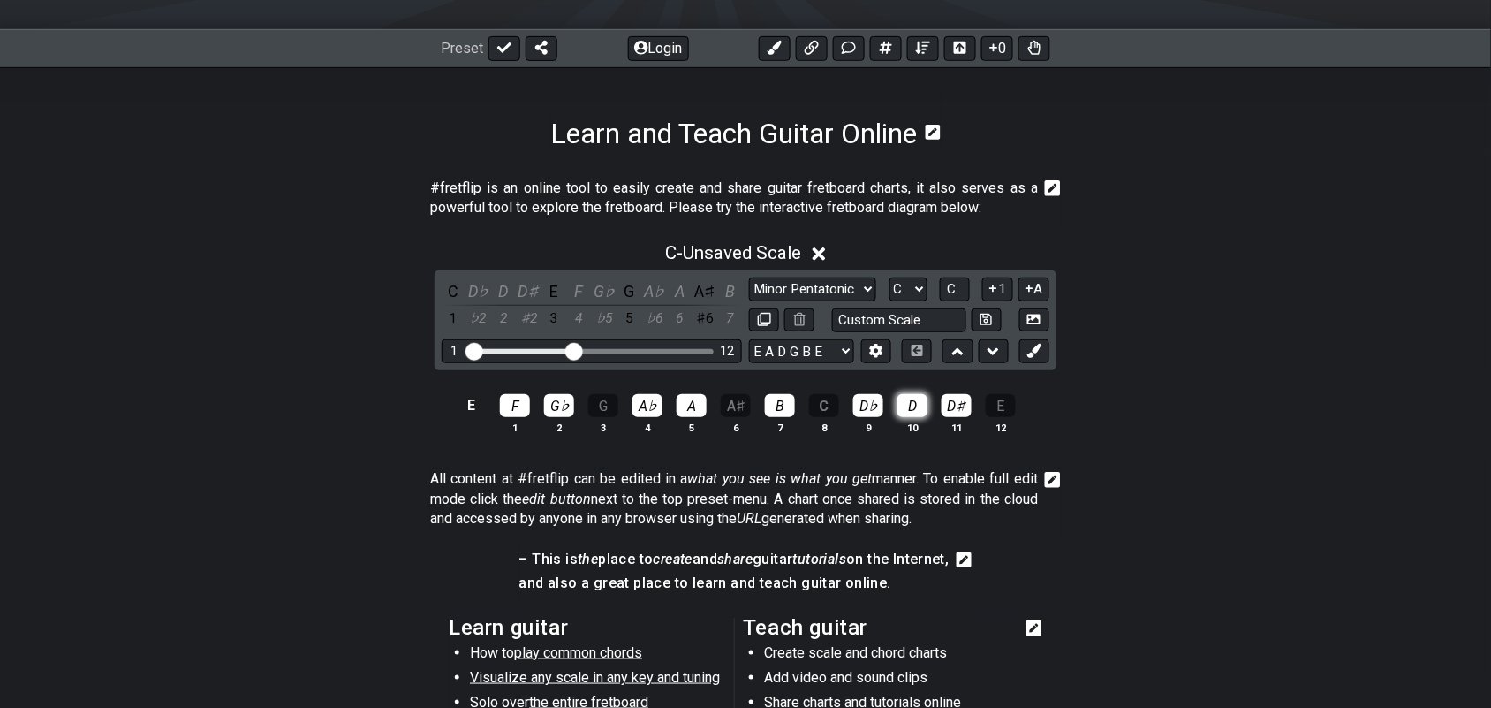
click at [915, 412] on div "D" at bounding box center [913, 405] width 30 height 23
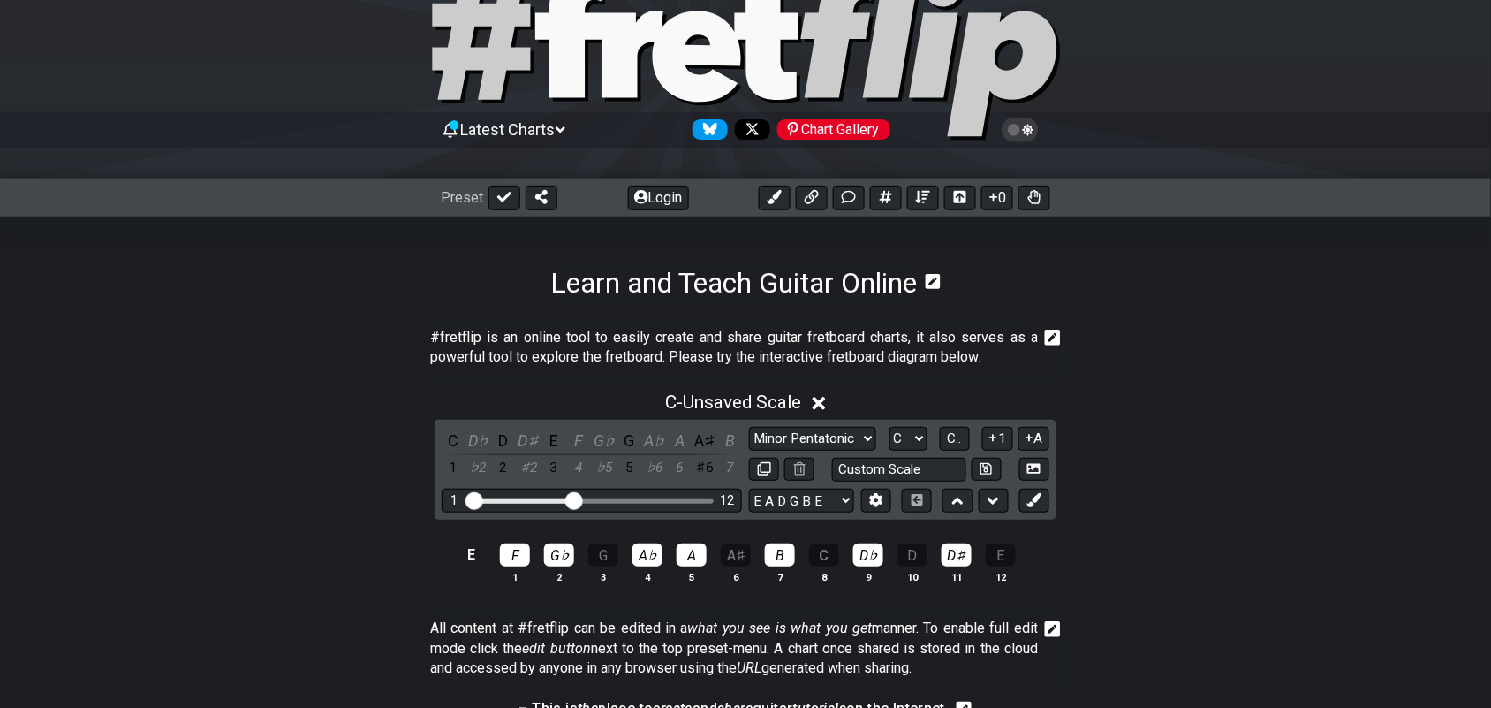
scroll to position [110, 0]
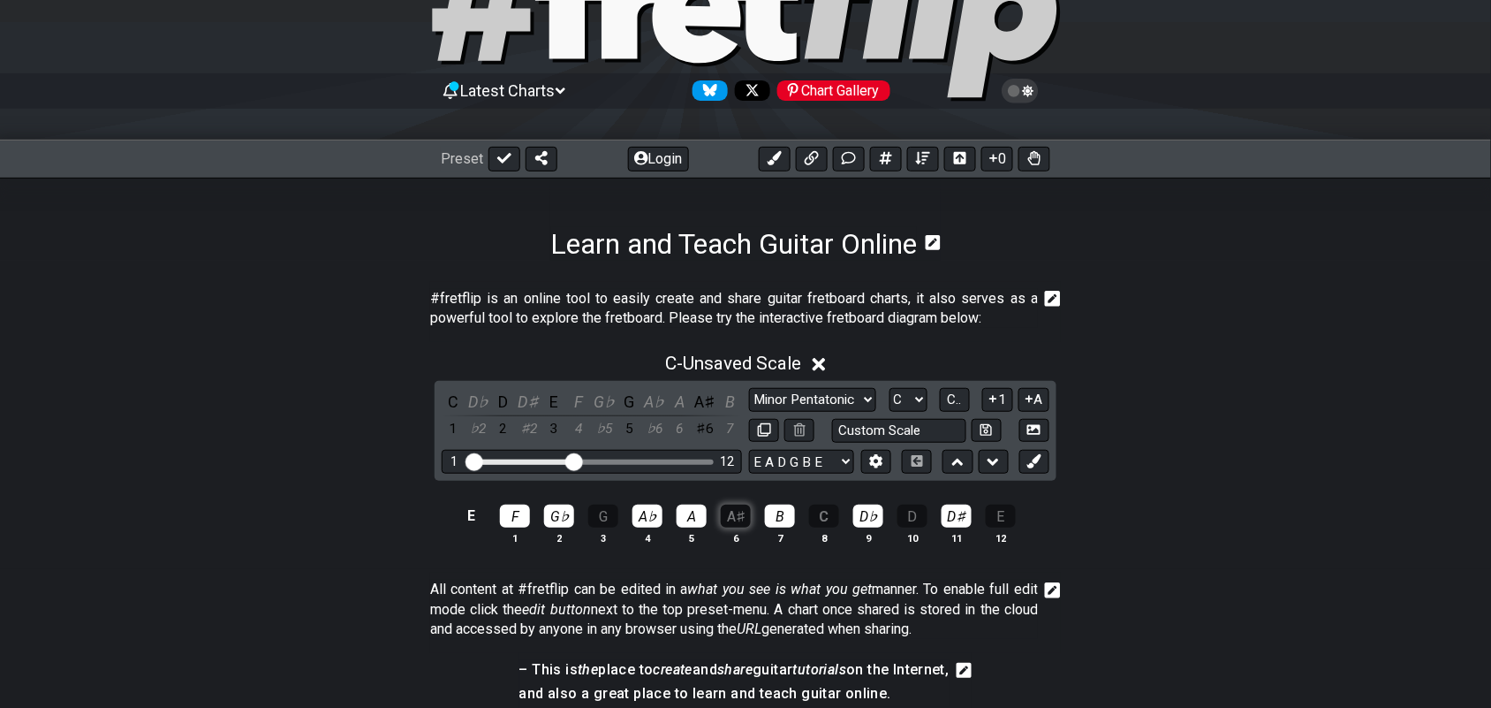
click at [727, 519] on div "A♯" at bounding box center [736, 515] width 30 height 23
click at [784, 522] on div "B" at bounding box center [780, 515] width 30 height 23
click at [598, 519] on div "G" at bounding box center [603, 515] width 30 height 23
click at [740, 519] on div "A♯" at bounding box center [736, 515] width 30 height 23
click at [819, 521] on div "C" at bounding box center [824, 515] width 30 height 23
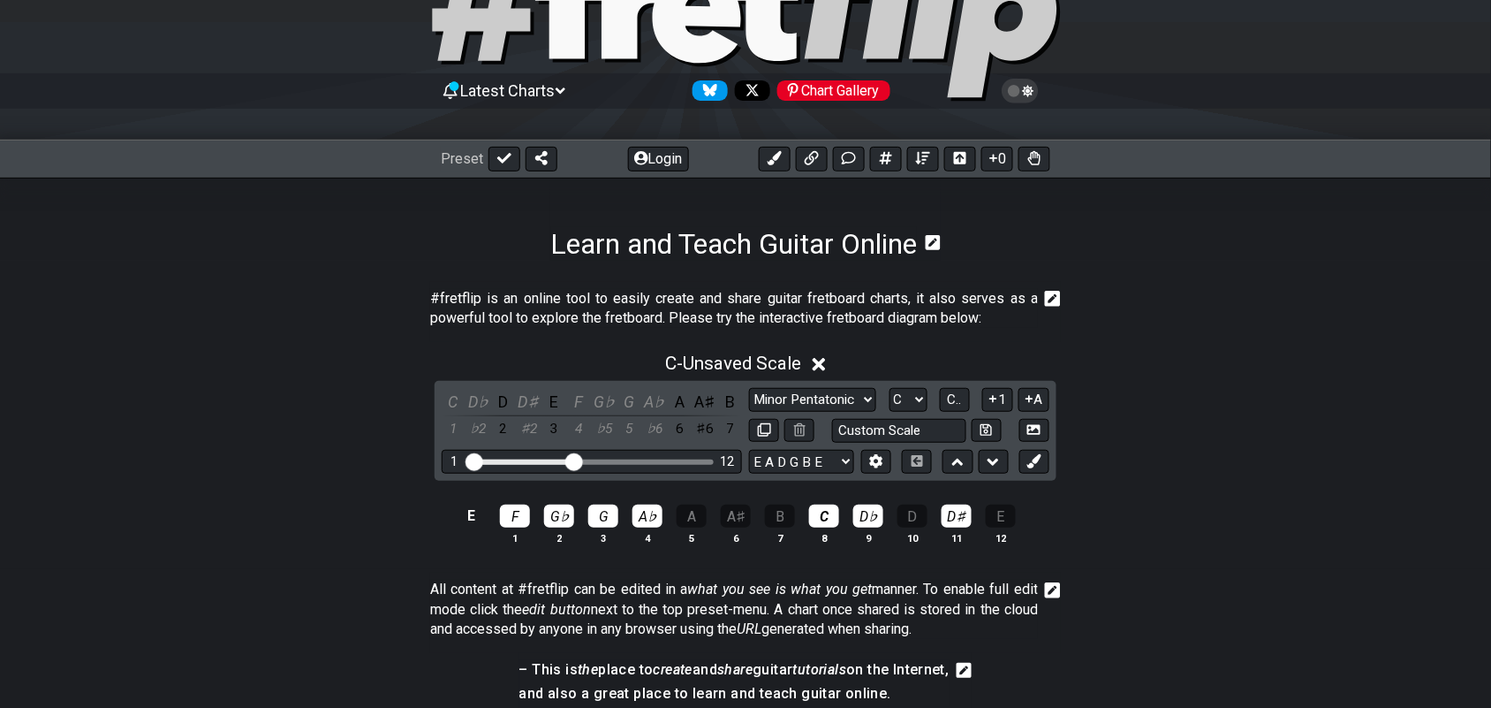
drag, startPoint x: 704, startPoint y: 518, endPoint x: 798, endPoint y: 527, distance: 94.1
click at [748, 515] on tr "E F G♭ G A♭ A A♯ B C D♭ D D♯ E" at bounding box center [742, 500] width 563 height 30
drag, startPoint x: 789, startPoint y: 522, endPoint x: 743, endPoint y: 512, distance: 47.0
click at [784, 522] on div "B" at bounding box center [780, 515] width 30 height 23
click at [739, 515] on div "A♯" at bounding box center [736, 515] width 30 height 23
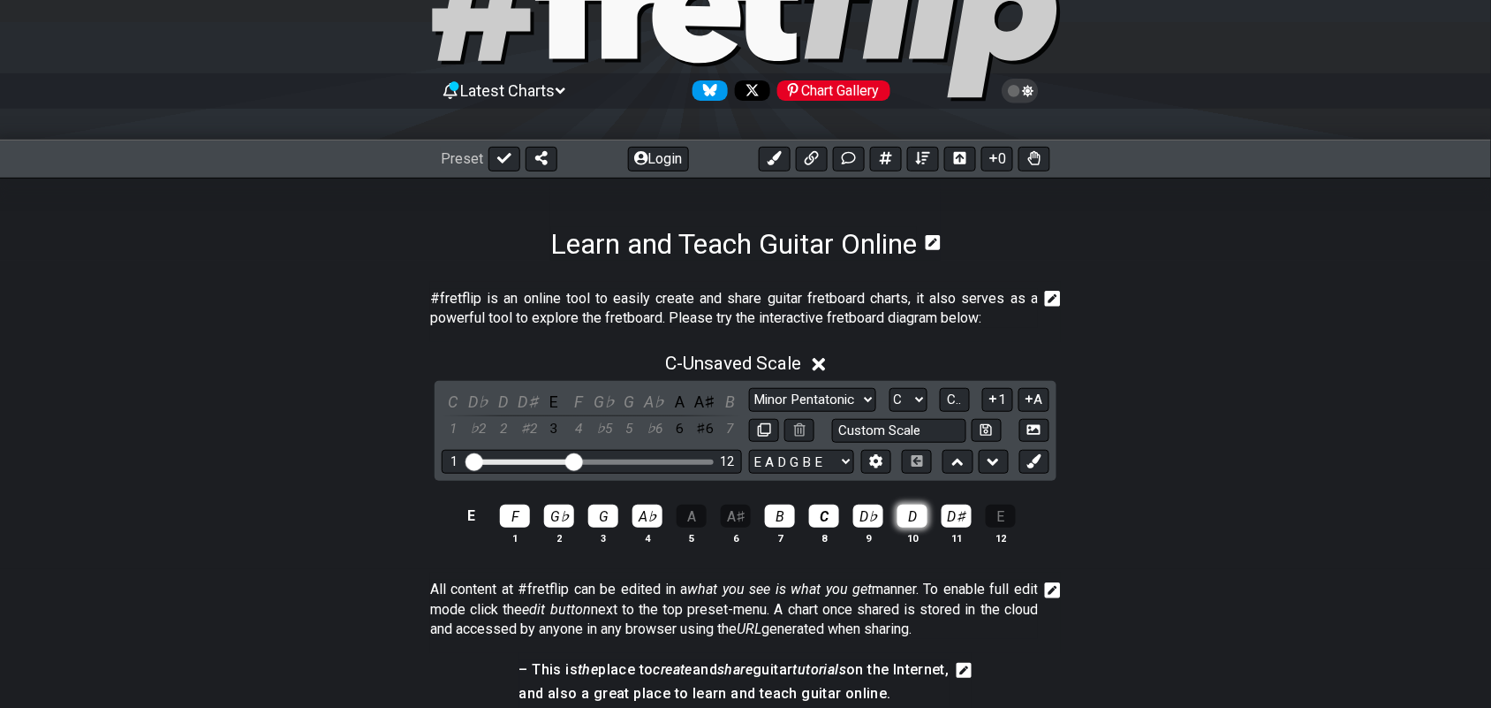
click at [913, 513] on div "D" at bounding box center [913, 515] width 30 height 23
click at [970, 523] on div "D♯" at bounding box center [957, 515] width 30 height 23
click at [603, 515] on div "G" at bounding box center [603, 515] width 30 height 23
click at [735, 522] on div "A♯" at bounding box center [736, 515] width 30 height 23
click at [822, 521] on div "C" at bounding box center [824, 515] width 30 height 23
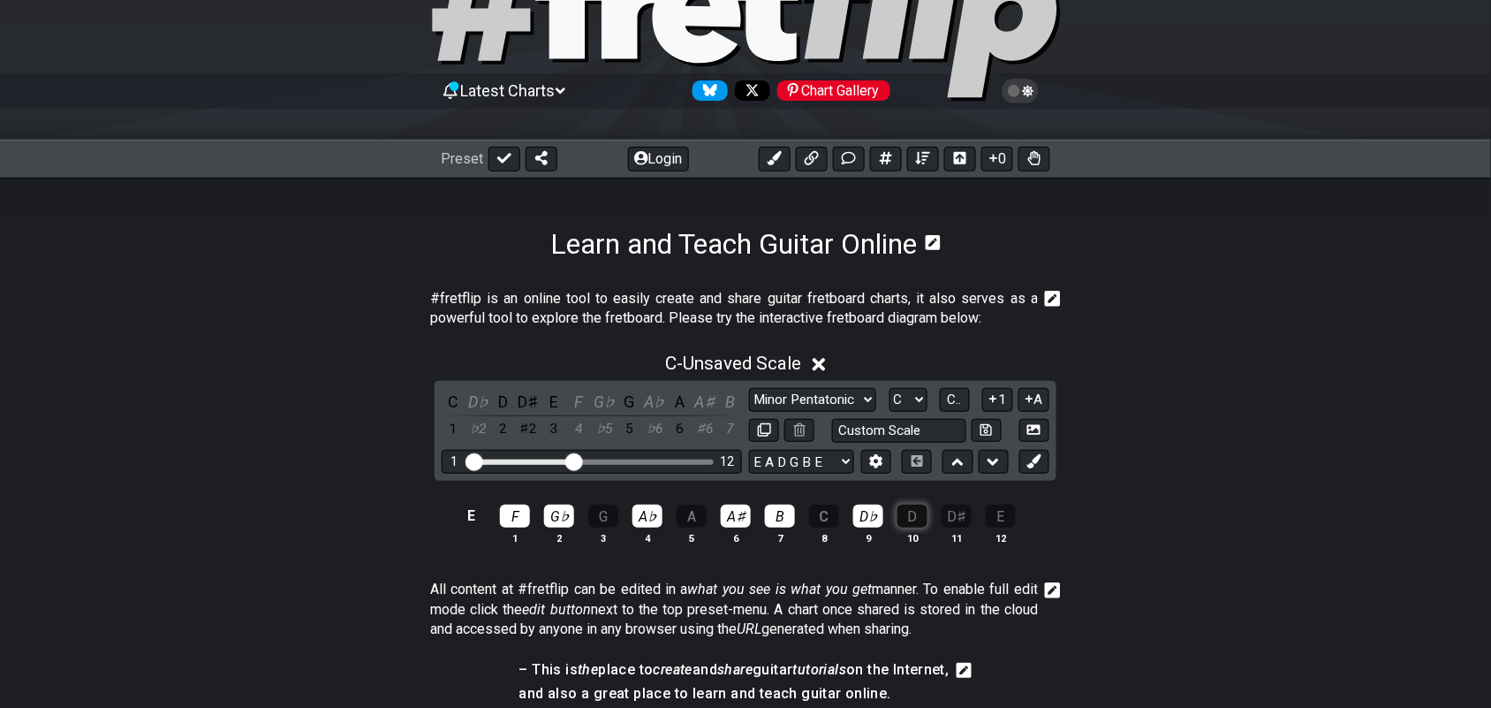
click at [916, 521] on div "D" at bounding box center [913, 515] width 30 height 23
drag, startPoint x: 958, startPoint y: 526, endPoint x: 951, endPoint y: 521, distance: 9.1
click at [955, 524] on div "D♯" at bounding box center [957, 515] width 30 height 23
click at [686, 519] on div "A" at bounding box center [692, 515] width 30 height 23
click at [738, 521] on div "A♯" at bounding box center [736, 515] width 30 height 23
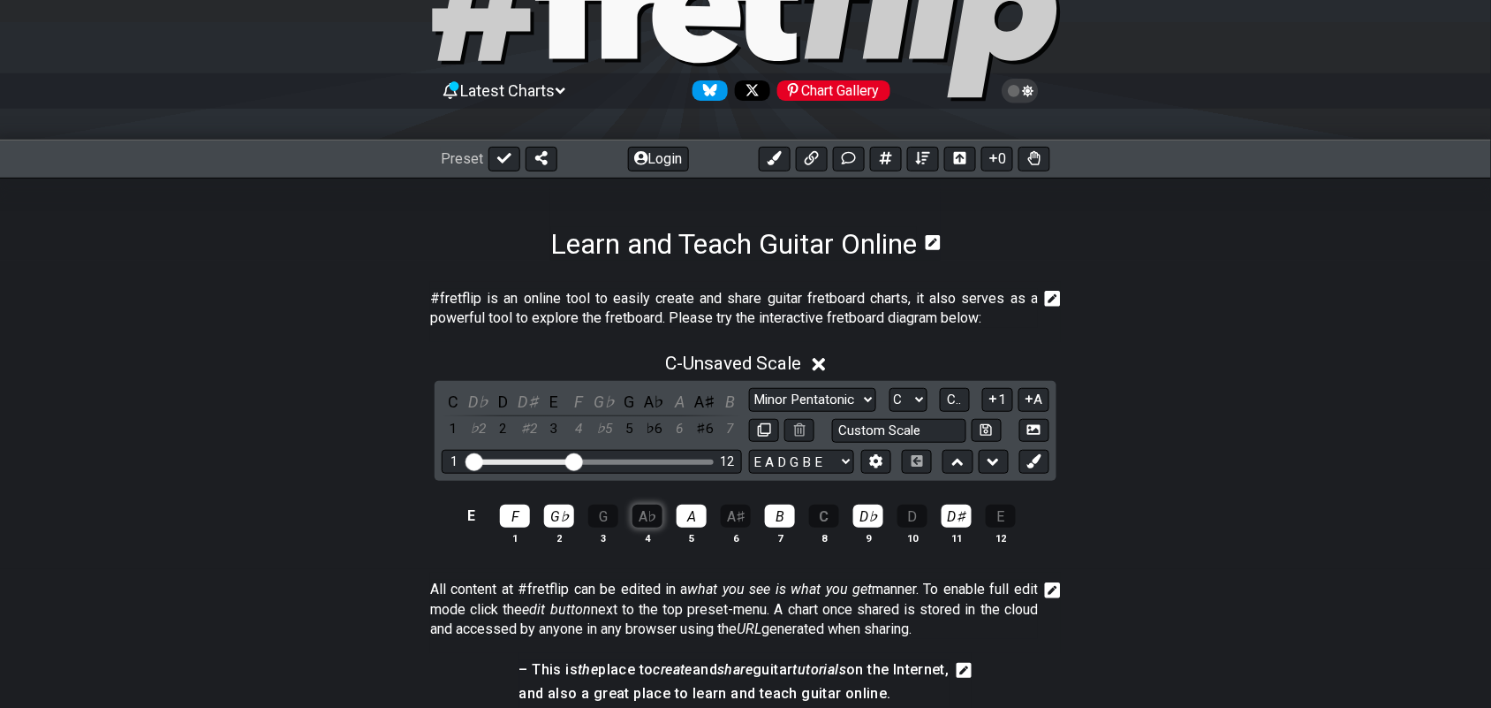
click at [649, 526] on div "A♭" at bounding box center [648, 515] width 30 height 23
click at [734, 519] on div "A♯" at bounding box center [736, 515] width 30 height 23
click at [788, 519] on div "B" at bounding box center [780, 515] width 30 height 23
click at [836, 519] on div "C" at bounding box center [824, 515] width 30 height 23
click at [875, 519] on div "D♭" at bounding box center [868, 515] width 30 height 23
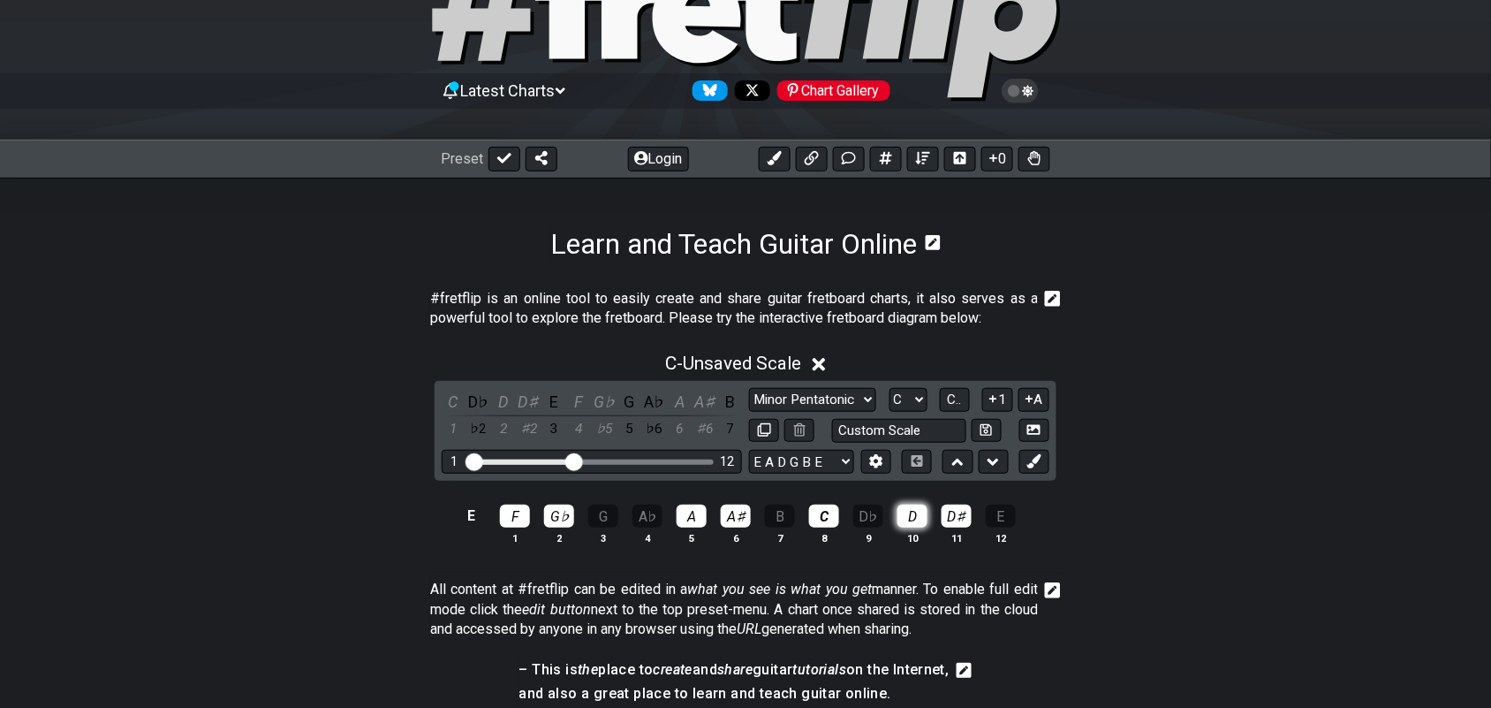
click at [915, 515] on div "D" at bounding box center [913, 515] width 30 height 23
click at [960, 515] on div "D♯" at bounding box center [957, 515] width 30 height 23
click at [612, 517] on div "G" at bounding box center [603, 515] width 30 height 23
click at [955, 522] on div "D♯" at bounding box center [957, 515] width 30 height 23
click at [792, 512] on div "B" at bounding box center [780, 515] width 30 height 23
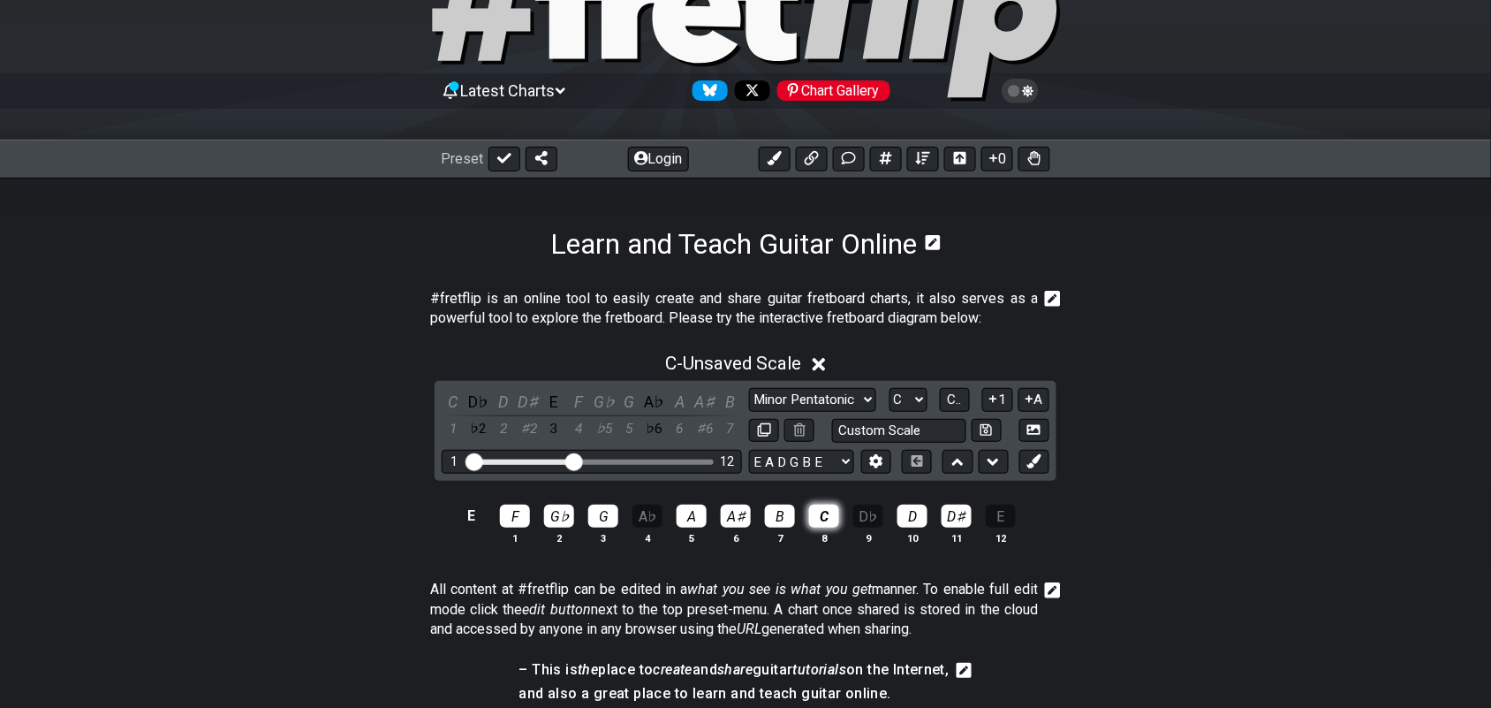
click at [829, 514] on div "C" at bounding box center [824, 515] width 30 height 23
click at [606, 526] on div "G" at bounding box center [603, 515] width 30 height 23
click at [734, 518] on div "A♯" at bounding box center [736, 515] width 30 height 23
click at [913, 521] on div "D" at bounding box center [913, 515] width 30 height 23
click at [870, 518] on div "D♭" at bounding box center [868, 515] width 30 height 23
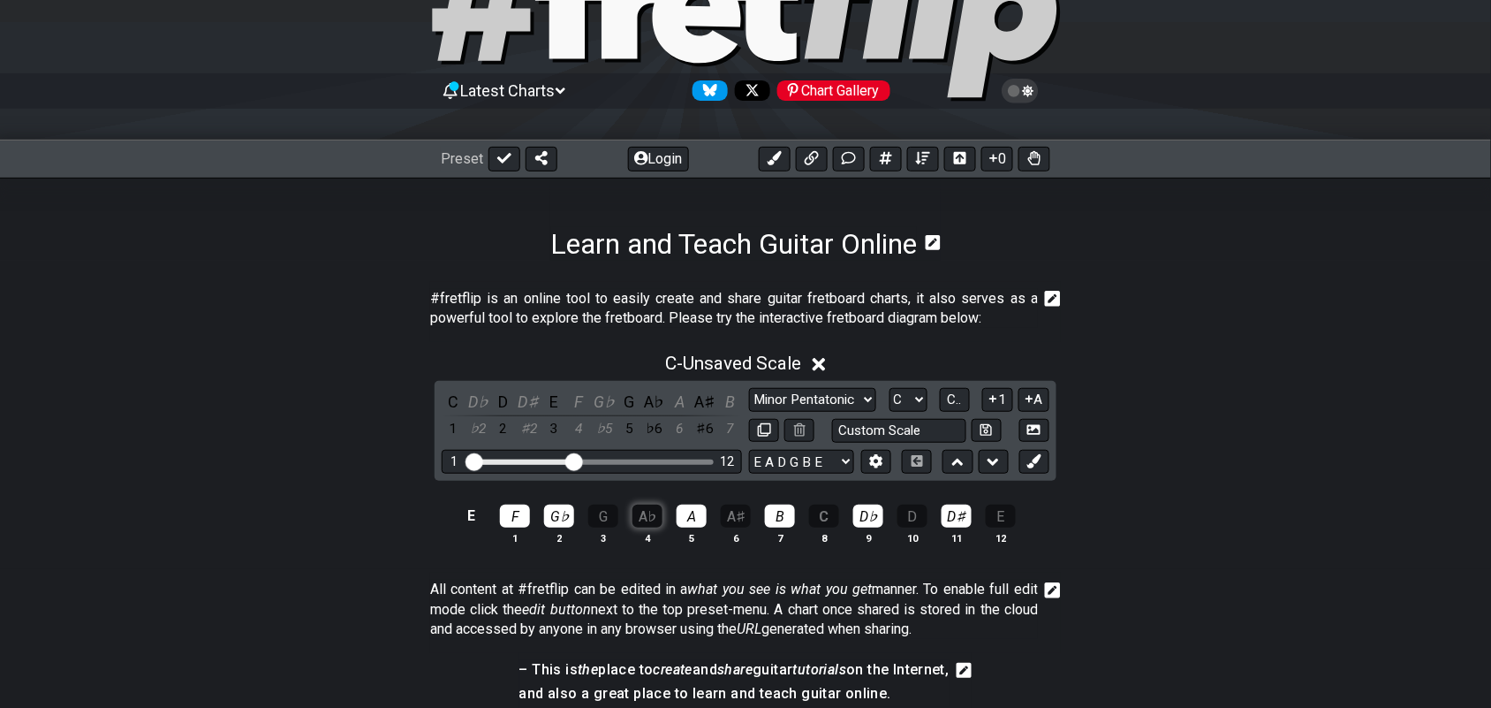
click at [654, 521] on div "A♭" at bounding box center [648, 515] width 30 height 23
click at [647, 526] on div "A♭" at bounding box center [648, 515] width 30 height 23
click at [611, 512] on div "G" at bounding box center [603, 515] width 30 height 23
click at [996, 518] on div "E" at bounding box center [1001, 515] width 30 height 23
click at [651, 517] on div "A♭" at bounding box center [648, 515] width 30 height 23
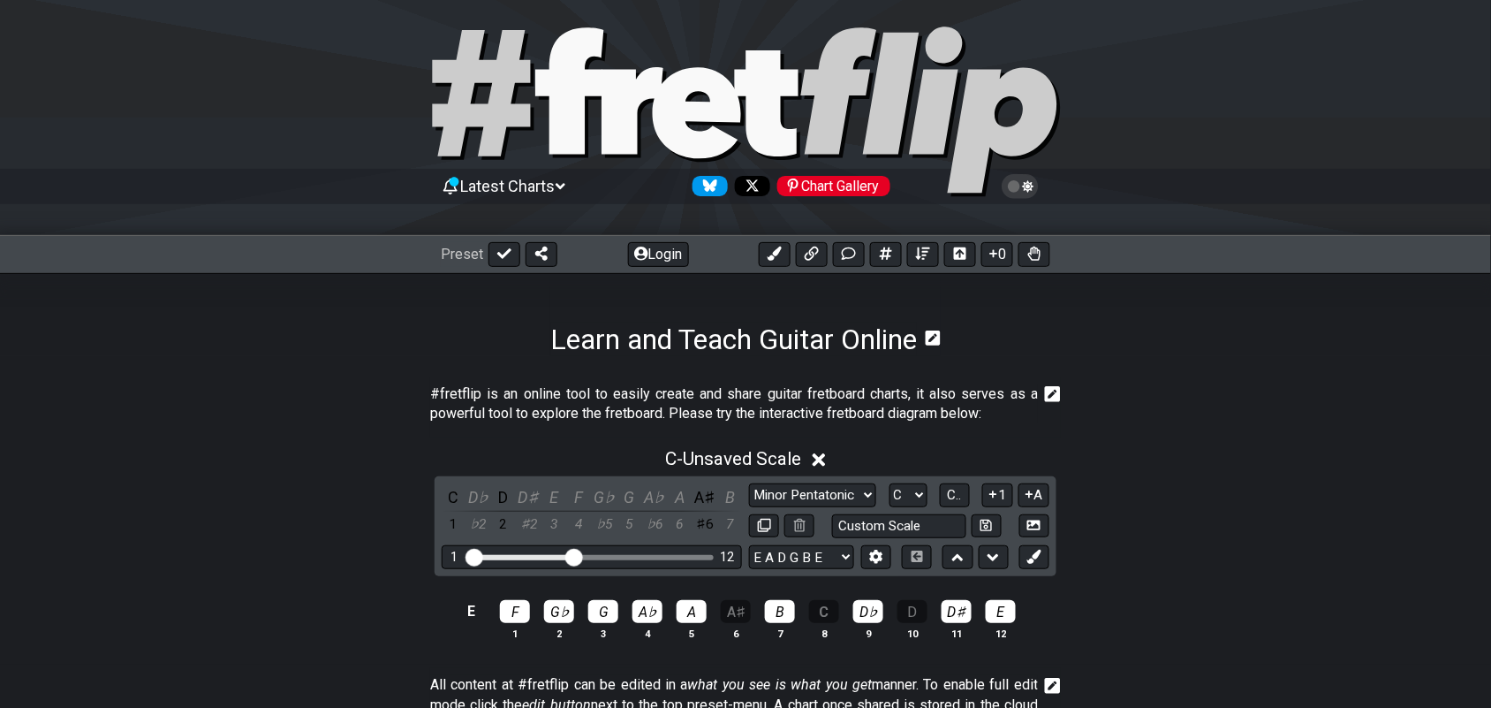
scroll to position [0, 0]
